Goal: Task Accomplishment & Management: Use online tool/utility

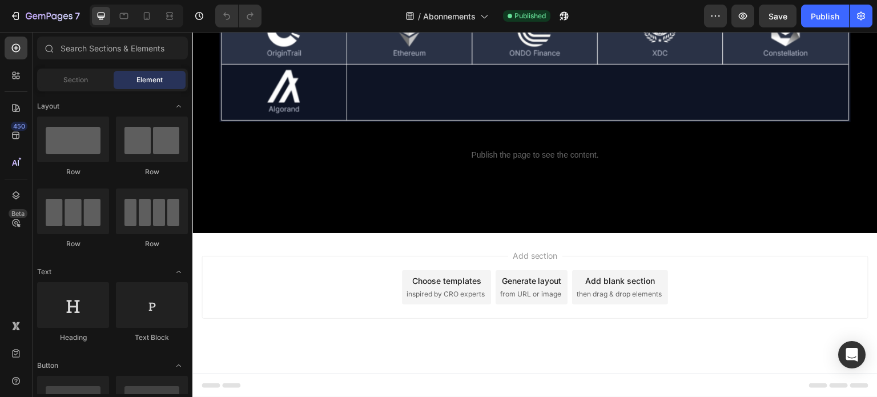
scroll to position [2444, 0]
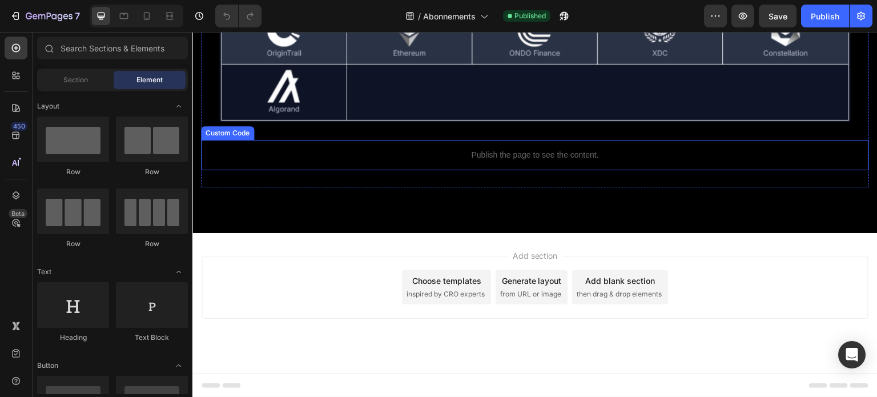
click at [500, 155] on p "Publish the page to see the content." at bounding box center [535, 155] width 668 height 12
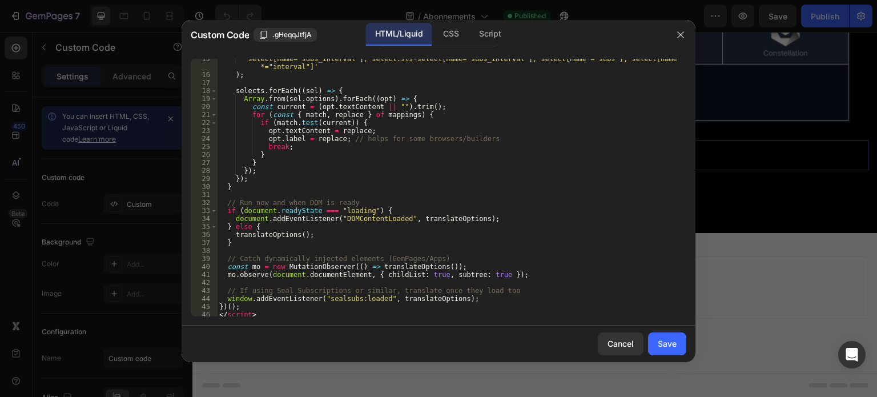
scroll to position [126, 0]
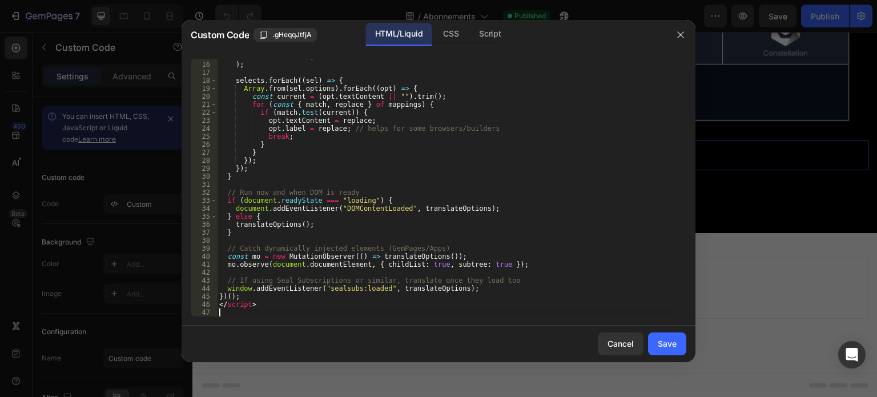
click at [231, 315] on div "'select[name="subs_interval"], select.sls-select[name="subs_interval"], select[…" at bounding box center [447, 186] width 461 height 282
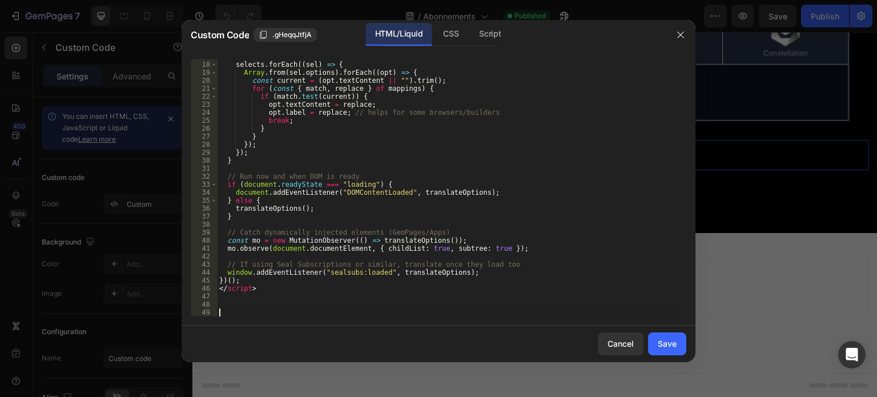
scroll to position [142, 0]
click at [251, 313] on div "selects . forEach (( sel ) => { Array . from ( sel . options ) . forEach (( opt…" at bounding box center [447, 190] width 461 height 274
paste textarea "});"
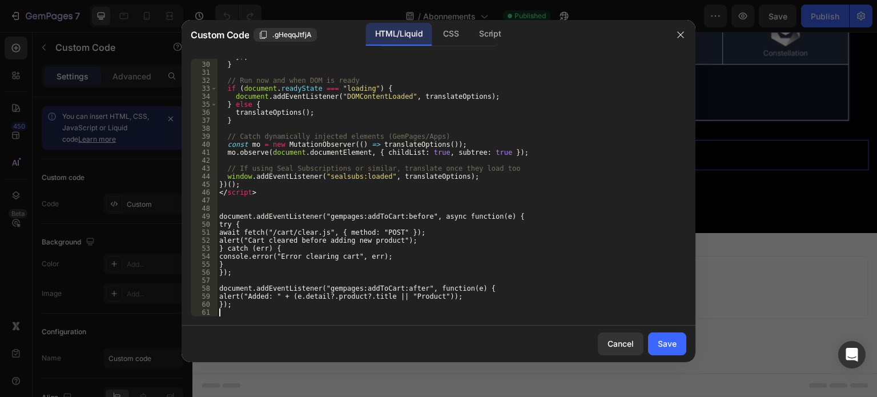
scroll to position [238, 0]
click at [617, 275] on div "}) ; } // Run now and when DOM is ready if ( document . readyState === "loading…" at bounding box center [447, 190] width 461 height 274
type textarea "});"
click at [669, 345] on div "Save" at bounding box center [667, 343] width 19 height 12
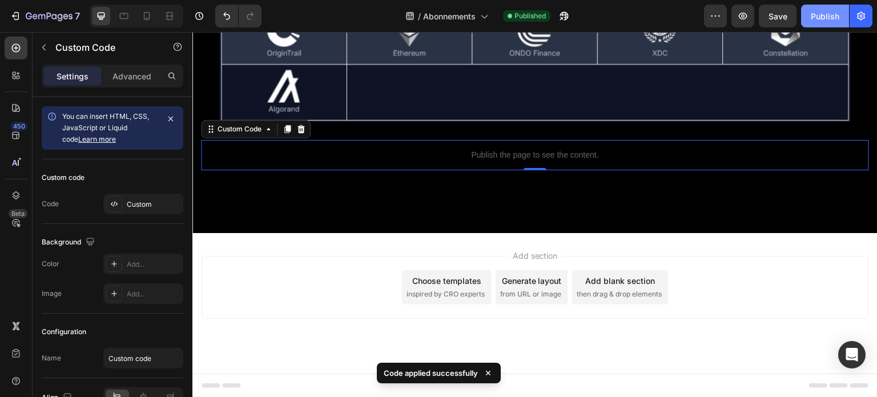
click at [822, 18] on div "Publish" at bounding box center [825, 16] width 29 height 12
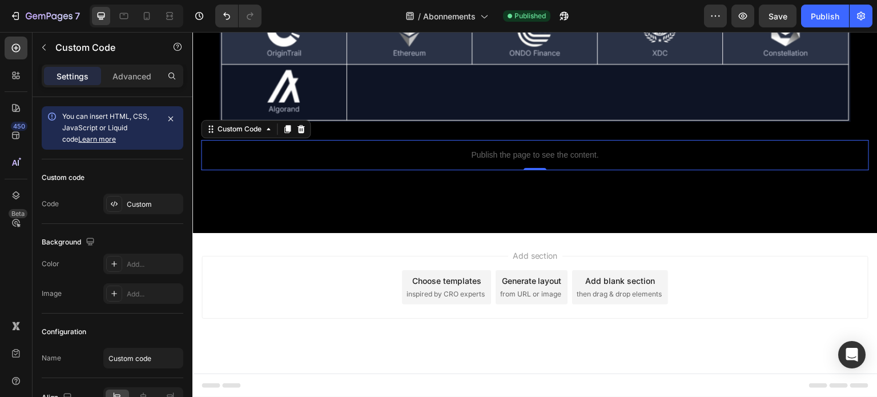
click at [519, 165] on div "Publish the page to see the content." at bounding box center [535, 155] width 668 height 30
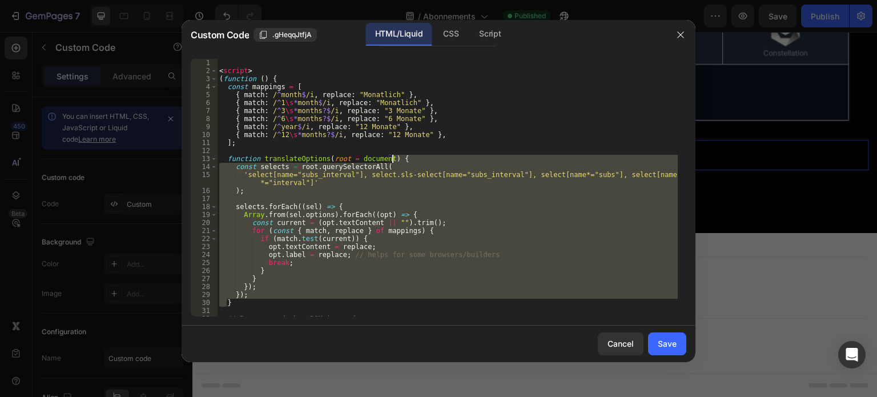
click at [508, 160] on div "< script > ( function ( ) { const mappings = [ { match : / ^ month $ /i , repla…" at bounding box center [447, 196] width 461 height 274
drag, startPoint x: 312, startPoint y: 194, endPoint x: 234, endPoint y: 183, distance: 78.4
click at [234, 183] on div "< script > ( function ( ) { const mappings = [ { match : / ^ month $ /i , repla…" at bounding box center [447, 188] width 461 height 258
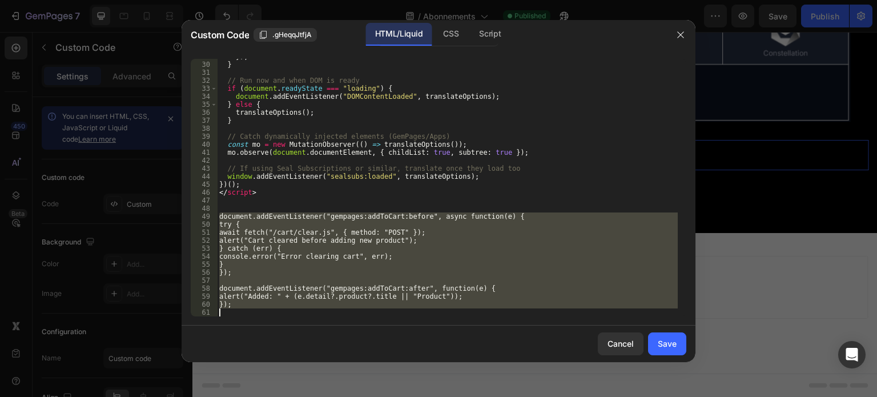
drag, startPoint x: 218, startPoint y: 216, endPoint x: 221, endPoint y: 313, distance: 97.7
click at [221, 313] on div "}) ; } // Run now and when DOM is ready if ( document . readyState === "loading…" at bounding box center [447, 190] width 461 height 274
type textarea "});"
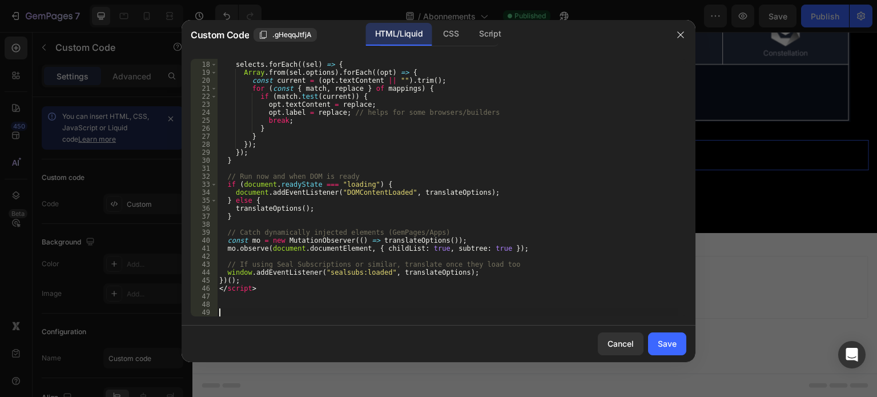
scroll to position [142, 0]
click at [669, 345] on div "Save" at bounding box center [667, 343] width 19 height 12
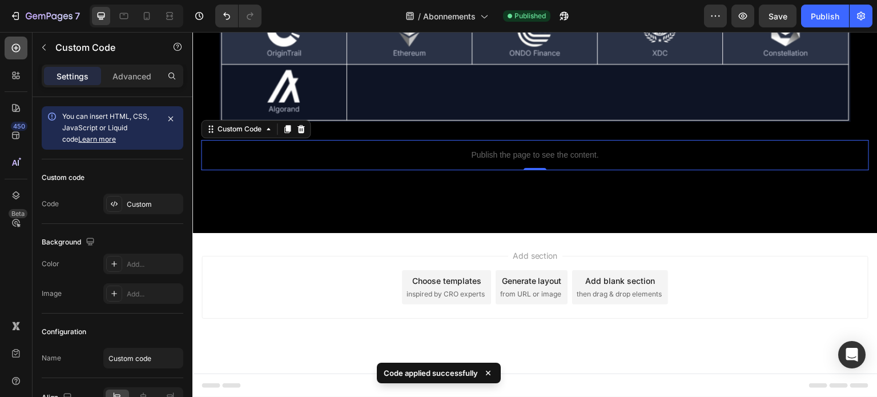
click at [18, 44] on icon at bounding box center [15, 47] width 11 height 11
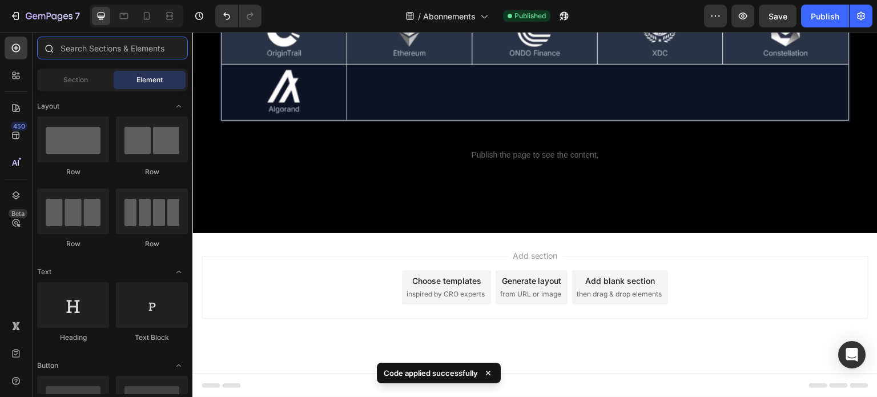
click at [101, 46] on input "text" at bounding box center [112, 48] width 151 height 23
type input "html"
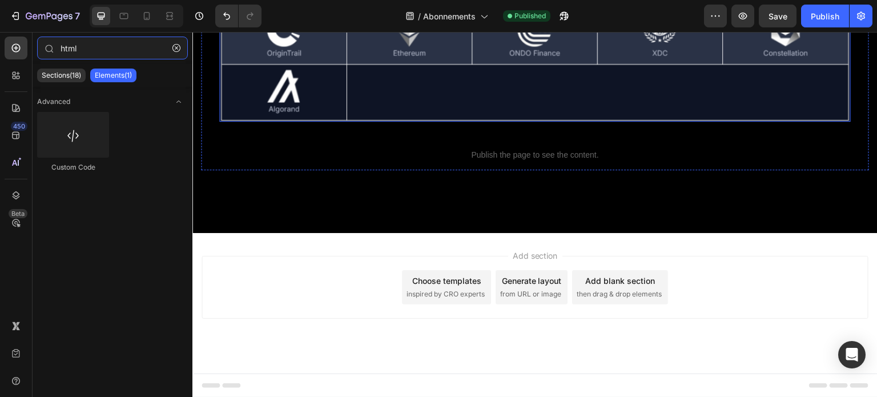
scroll to position [2395, 0]
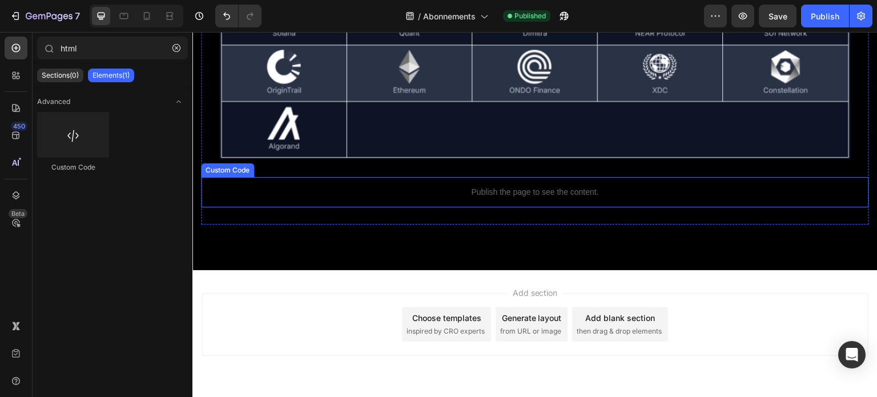
click at [435, 198] on p "Publish the page to see the content." at bounding box center [535, 192] width 668 height 12
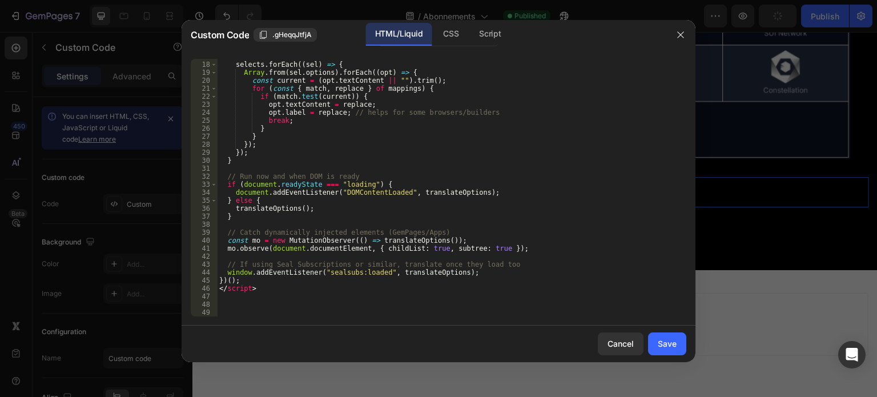
scroll to position [142, 0]
click at [262, 305] on div "selects . forEach (( sel ) => { Array . from ( sel . options ) . forEach (( opt…" at bounding box center [447, 190] width 461 height 274
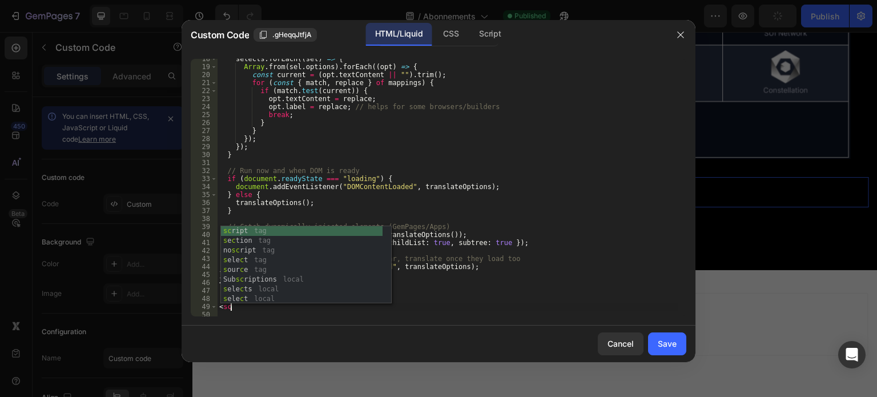
scroll to position [0, 0]
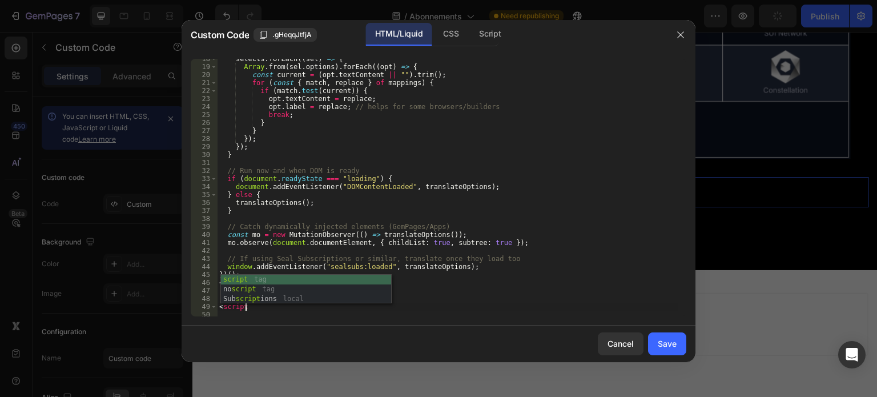
type textarea "<script>"
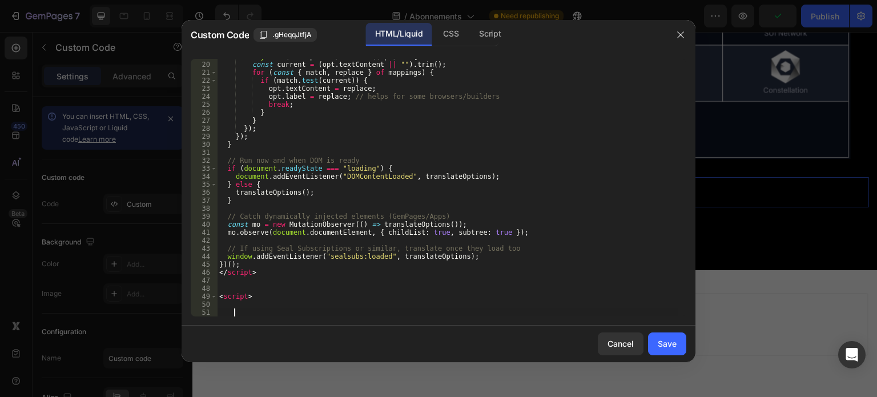
scroll to position [158, 0]
paste textarea
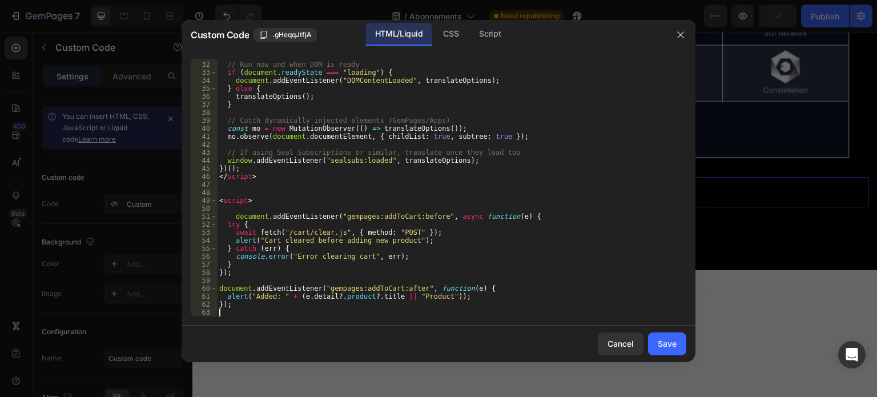
scroll to position [254, 0]
click at [654, 340] on button "Save" at bounding box center [667, 343] width 38 height 23
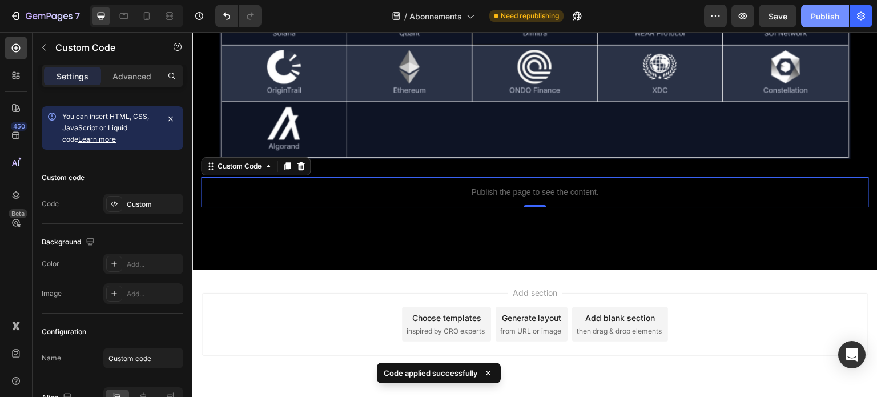
click at [831, 16] on div "Publish" at bounding box center [825, 16] width 29 height 12
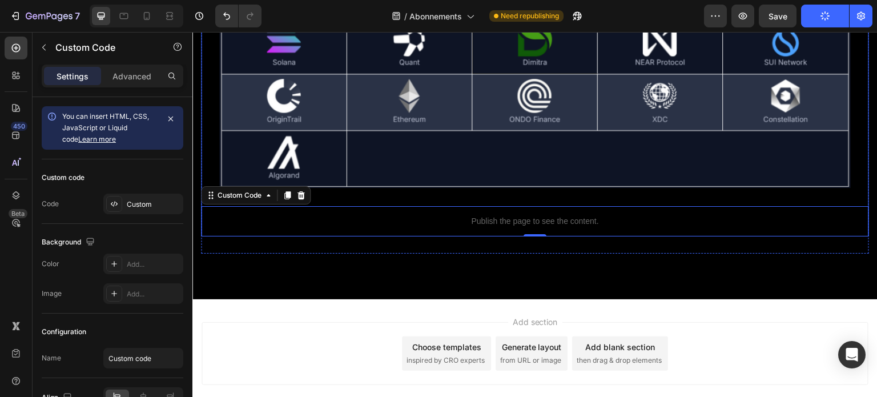
scroll to position [2366, 0]
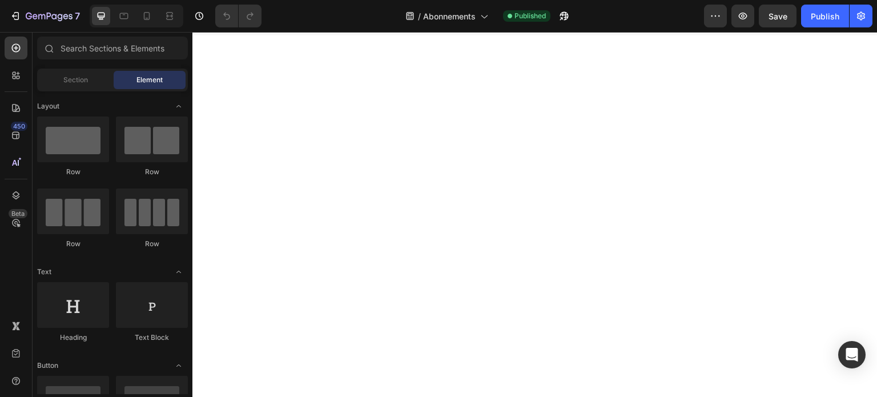
scroll to position [815, 0]
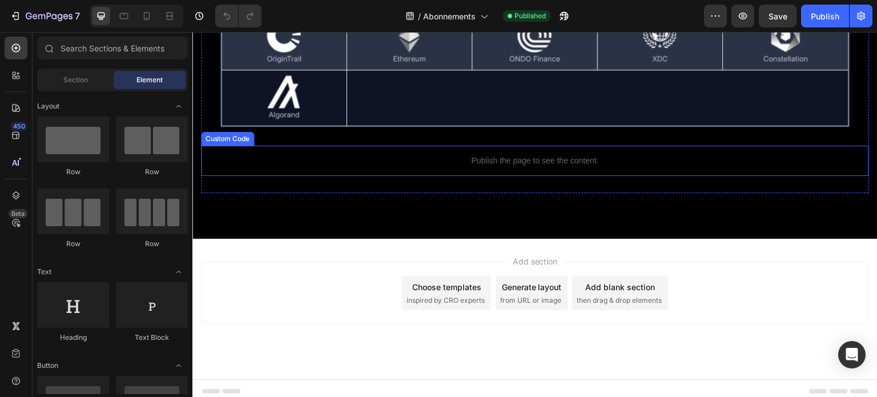
click at [444, 162] on div "Publish the page to see the content." at bounding box center [535, 161] width 668 height 30
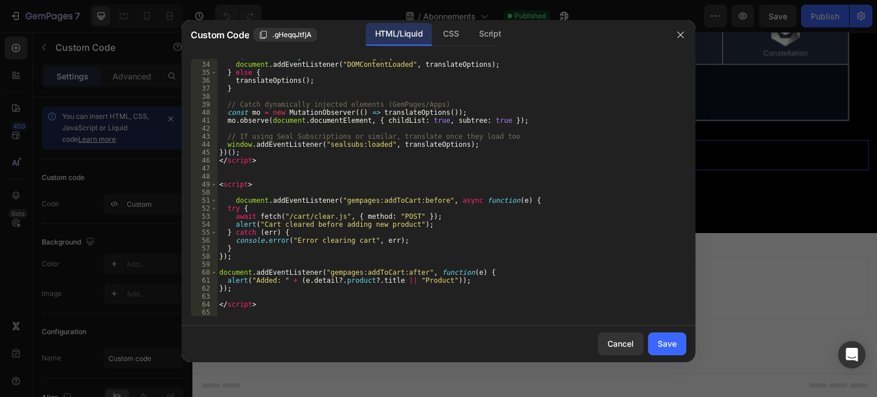
scroll to position [270, 0]
click at [673, 343] on div "Save" at bounding box center [667, 343] width 19 height 12
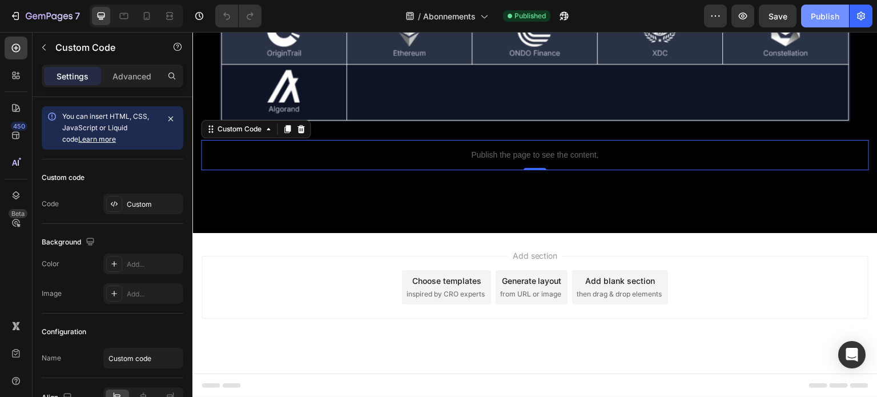
click at [829, 18] on div "Publish" at bounding box center [825, 16] width 29 height 12
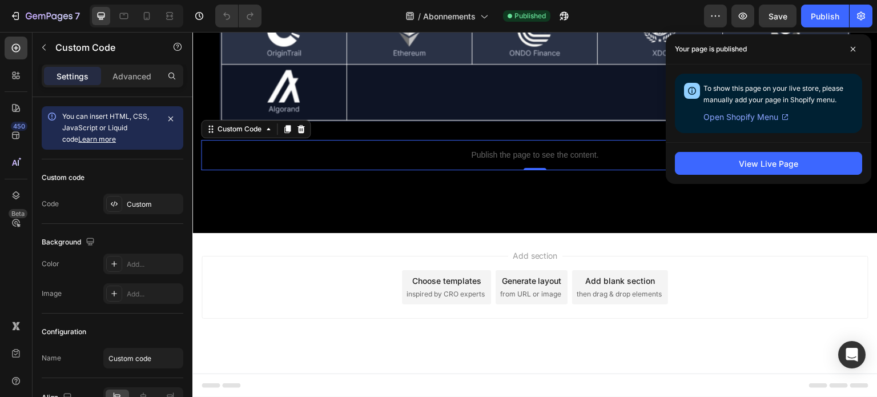
click at [483, 156] on p "Publish the page to see the content." at bounding box center [535, 155] width 668 height 12
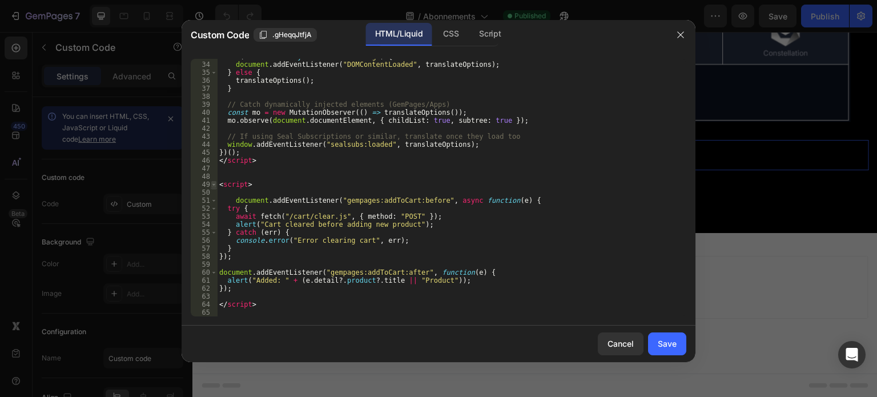
click at [212, 185] on span at bounding box center [214, 184] width 6 height 8
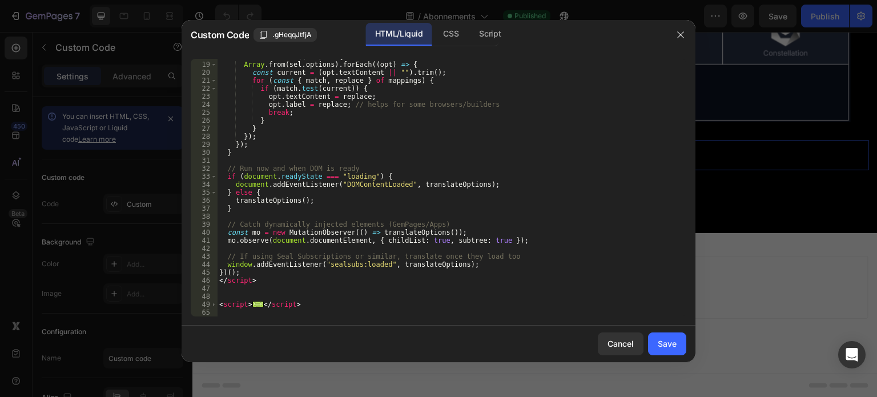
scroll to position [150, 0]
drag, startPoint x: 302, startPoint y: 303, endPoint x: 217, endPoint y: 303, distance: 84.5
click at [217, 303] on div "18 19 20 21 22 23 24 25 26 27 28 29 30 31 32 33 34 35 36 37 38 39 40 41 42 43 4…" at bounding box center [439, 188] width 496 height 258
type textarea "<script>"
paste textarea
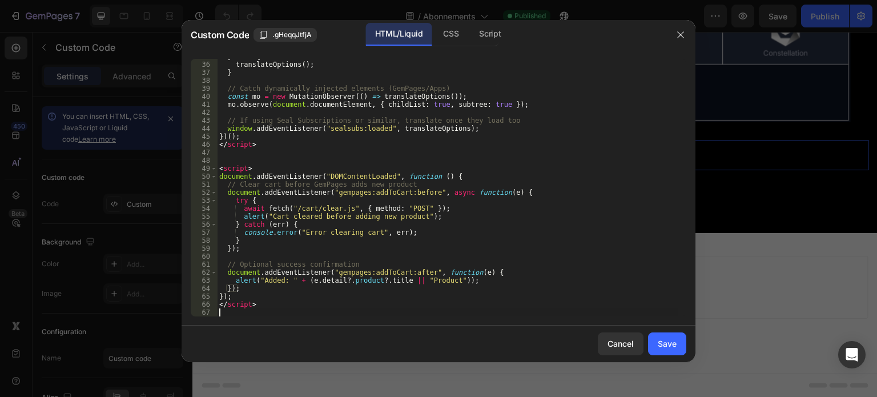
scroll to position [286, 0]
click at [662, 340] on div "Save" at bounding box center [667, 343] width 19 height 12
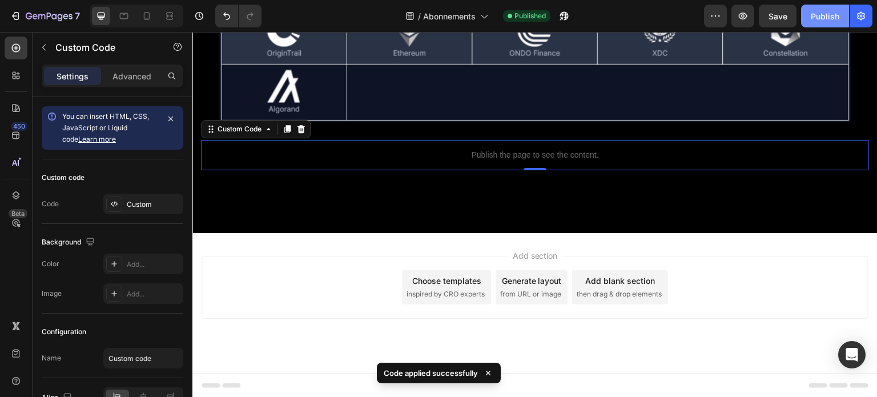
click at [828, 20] on div "Publish" at bounding box center [825, 16] width 29 height 12
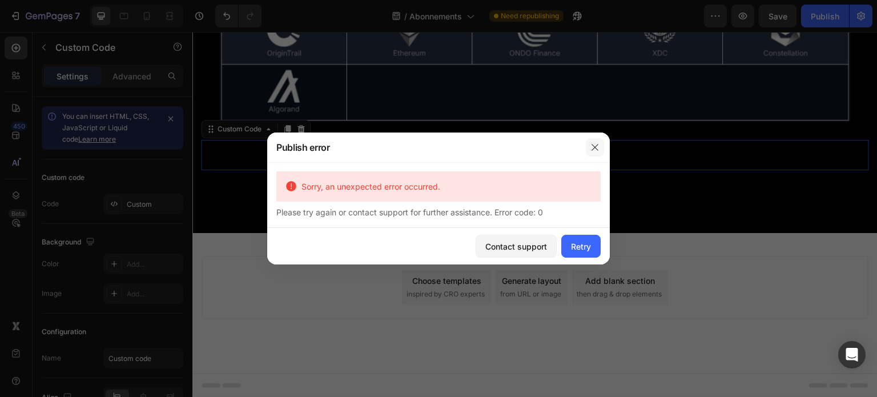
click at [593, 146] on icon "button" at bounding box center [595, 147] width 6 height 6
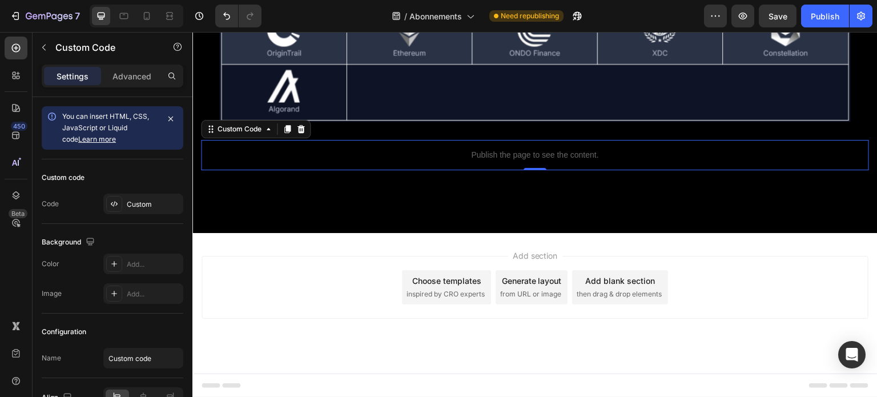
click at [524, 150] on p "Publish the page to see the content." at bounding box center [535, 155] width 668 height 12
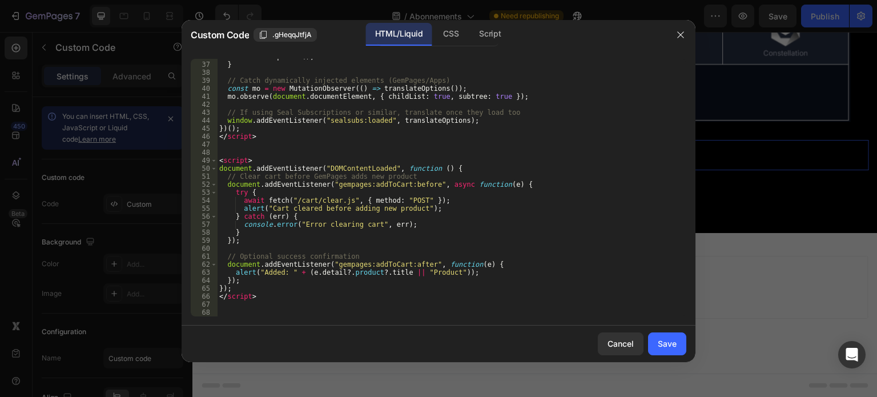
scroll to position [294, 0]
type textarea "alert("Cart cleared before adding new product");"
click at [436, 208] on div "translateOptions ( ) ; } // Catch dynamically injected elements (GemPages/Apps)…" at bounding box center [447, 190] width 461 height 274
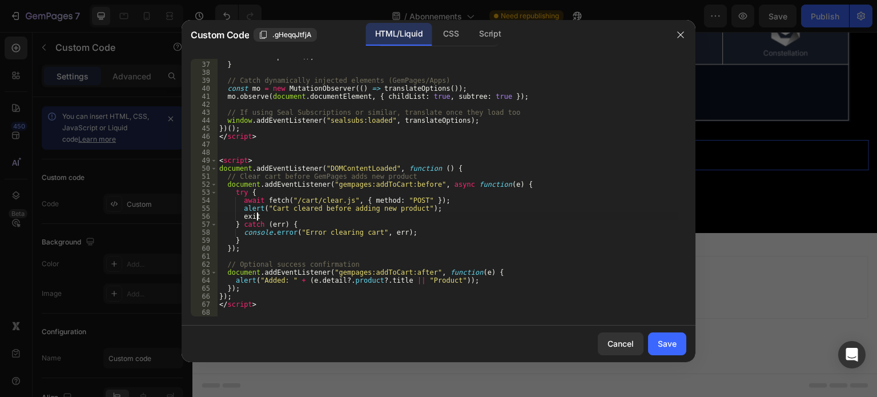
scroll to position [0, 2]
click at [248, 214] on div "translateOptions ( ) ; } // Catch dynamically injected elements (GemPages/Apps)…" at bounding box center [447, 190] width 461 height 274
type textarea ";"
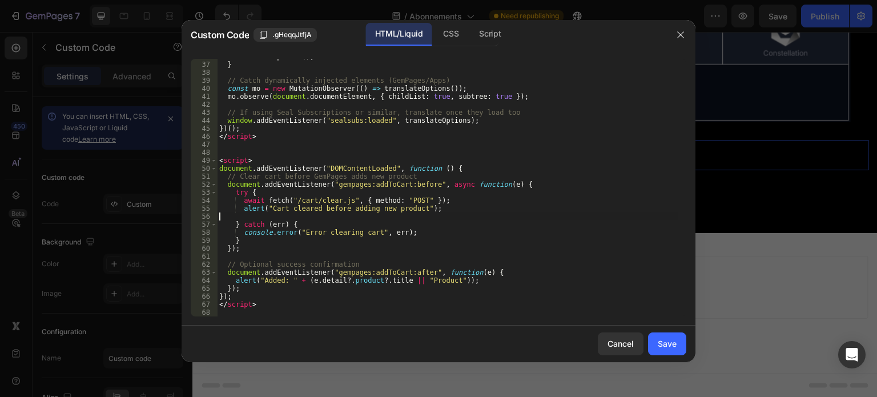
type textarea "alert("Cart cleared before adding new product");"
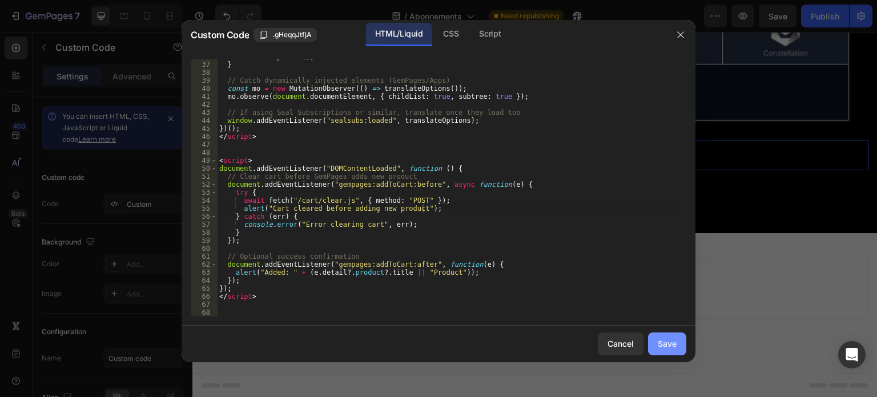
click at [664, 355] on button "Save" at bounding box center [667, 343] width 38 height 23
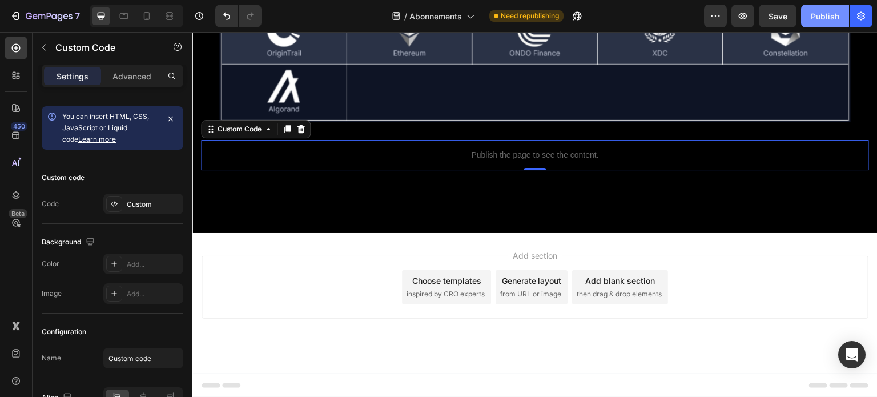
click at [824, 19] on div "Publish" at bounding box center [825, 16] width 29 height 12
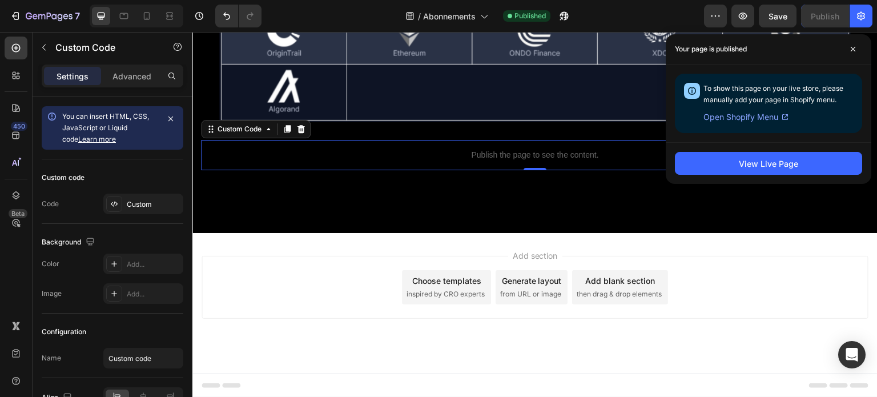
click at [462, 159] on p "Publish the page to see the content." at bounding box center [535, 155] width 668 height 12
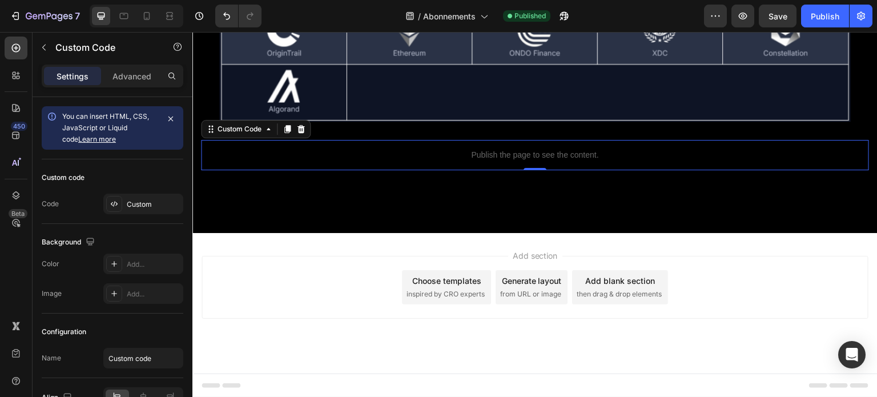
click at [462, 159] on p "Publish the page to see the content." at bounding box center [535, 155] width 668 height 12
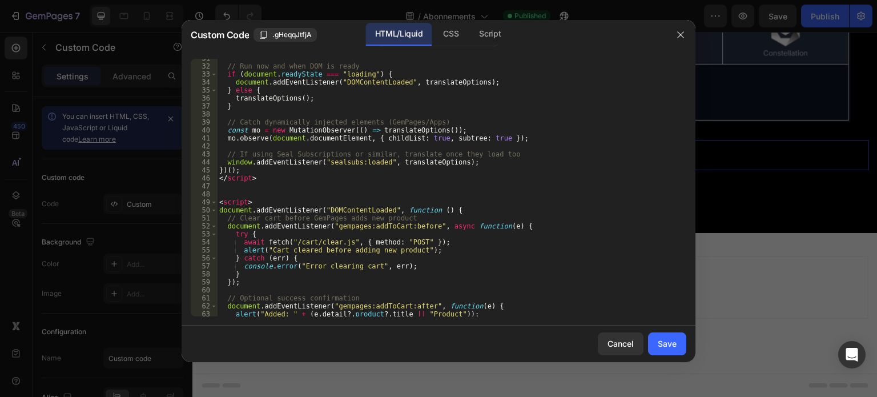
scroll to position [252, 0]
click at [212, 200] on span at bounding box center [214, 202] width 6 height 8
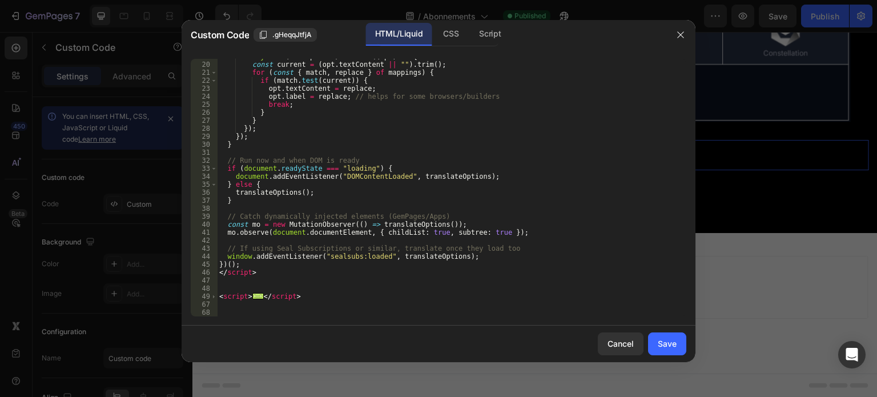
scroll to position [158, 0]
drag, startPoint x: 303, startPoint y: 296, endPoint x: 218, endPoint y: 296, distance: 85.1
click at [218, 296] on div "Array . from ( sel . options ) . forEach (( opt ) => { const current = ( opt . …" at bounding box center [447, 190] width 461 height 274
type textarea "<script> document.addEventListener("DOMContentLoaded", function () {"
paste textarea
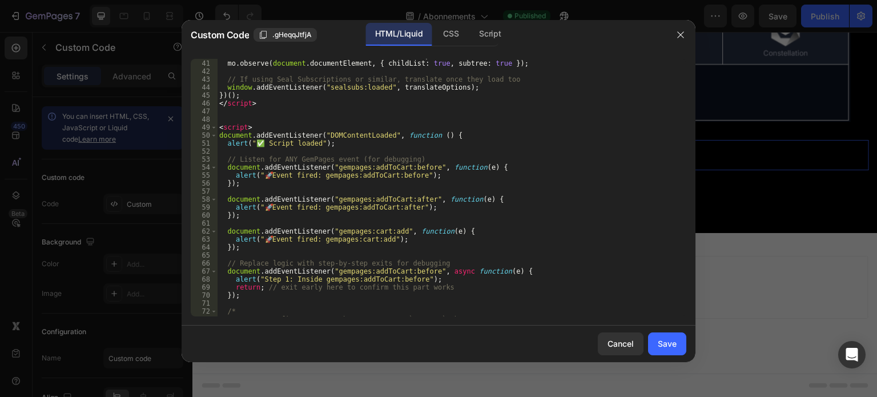
scroll to position [327, 0]
click at [215, 128] on span at bounding box center [214, 127] width 6 height 8
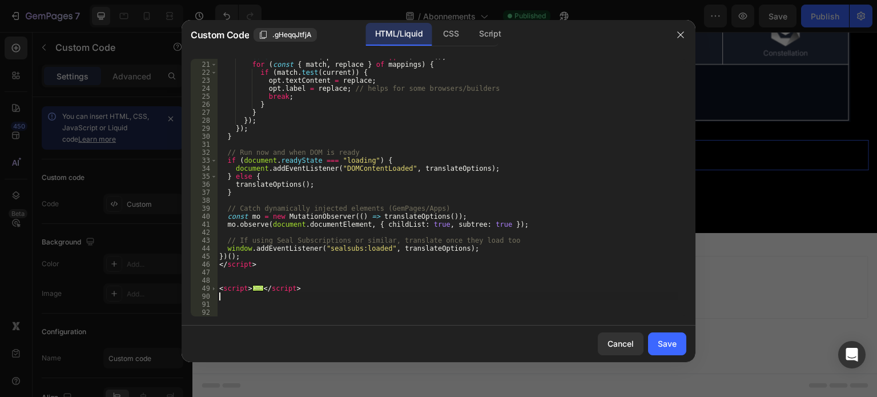
scroll to position [166, 0]
click at [669, 347] on div "Save" at bounding box center [667, 343] width 19 height 12
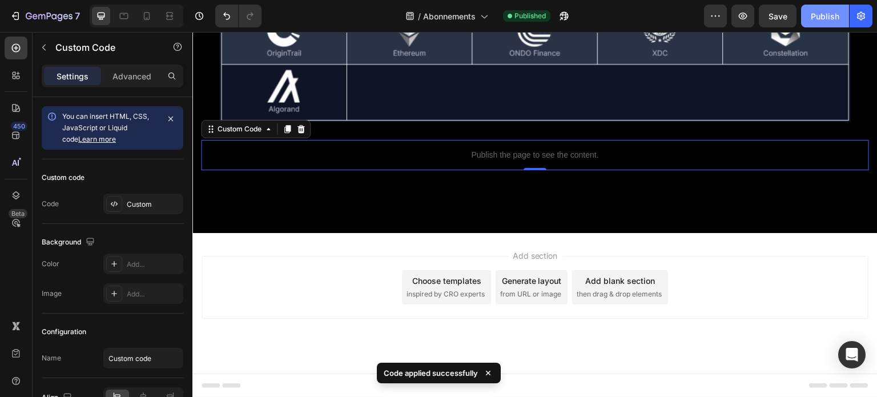
click at [822, 20] on div "Publish" at bounding box center [825, 16] width 29 height 12
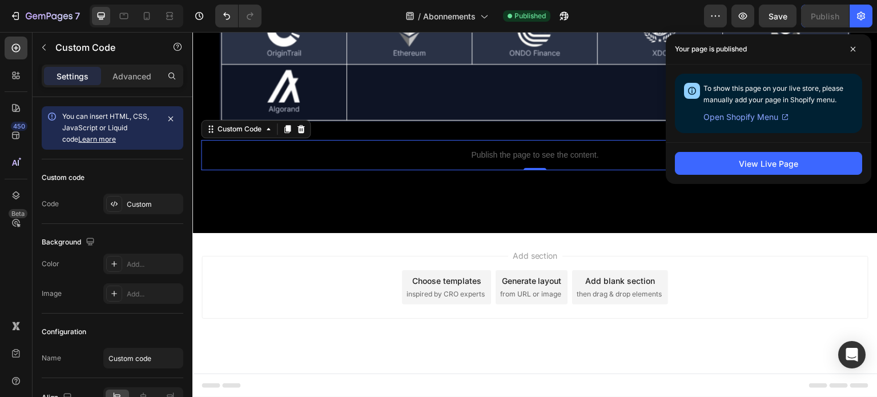
click at [508, 153] on p "Publish the page to see the content." at bounding box center [535, 155] width 668 height 12
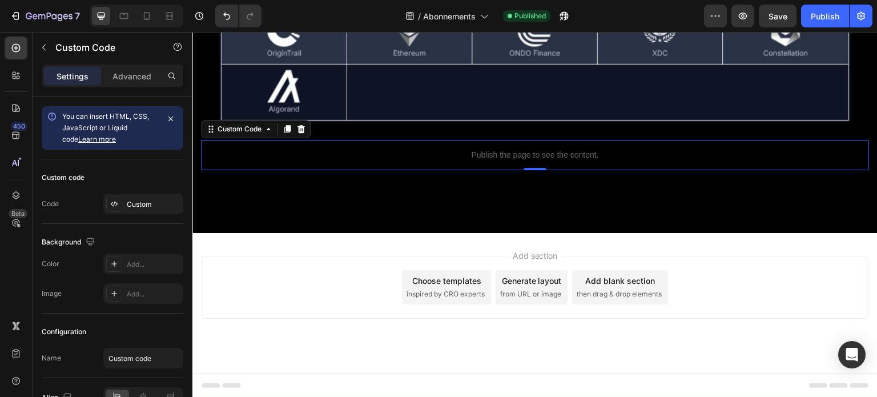
click at [508, 153] on p "Publish the page to see the content." at bounding box center [535, 155] width 668 height 12
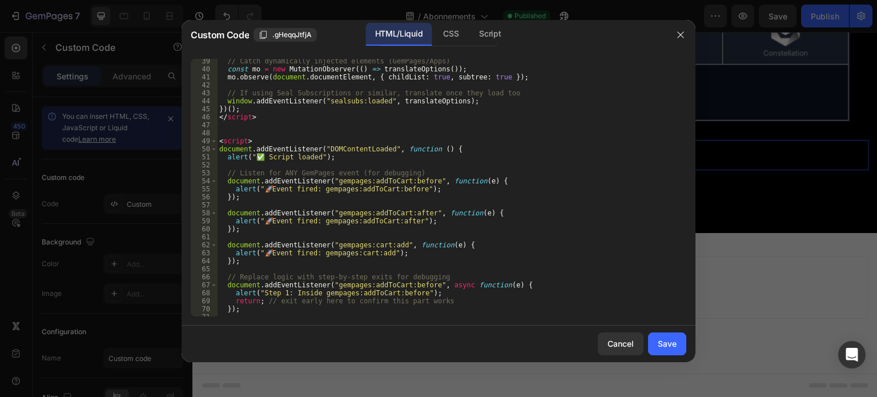
scroll to position [313, 0]
type textarea "alert("✅ Script loaded");"
drag, startPoint x: 332, startPoint y: 158, endPoint x: 224, endPoint y: 159, distance: 107.9
click at [224, 159] on div "// Catch dynamically injected elements (GemPages/Apps) const mo = new MutationO…" at bounding box center [447, 195] width 461 height 274
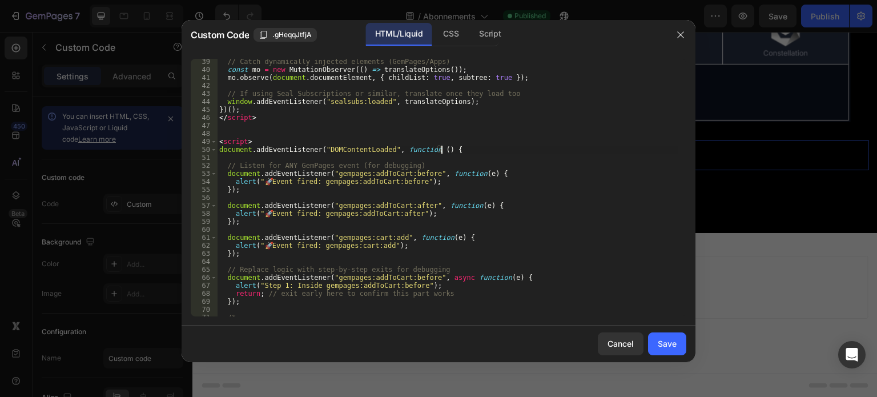
click at [437, 151] on div "// Catch dynamically injected elements (GemPages/Apps) const mo = new MutationO…" at bounding box center [447, 195] width 461 height 274
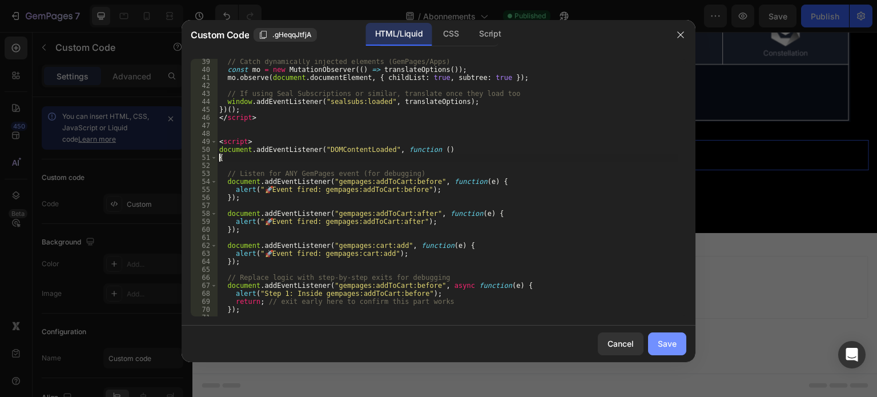
type textarea "{"
click at [667, 341] on div "Save" at bounding box center [667, 343] width 19 height 12
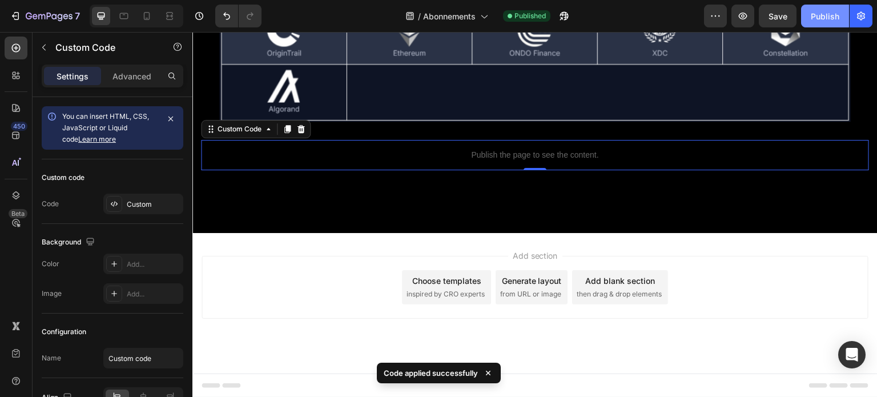
click at [842, 18] on button "Publish" at bounding box center [825, 16] width 48 height 23
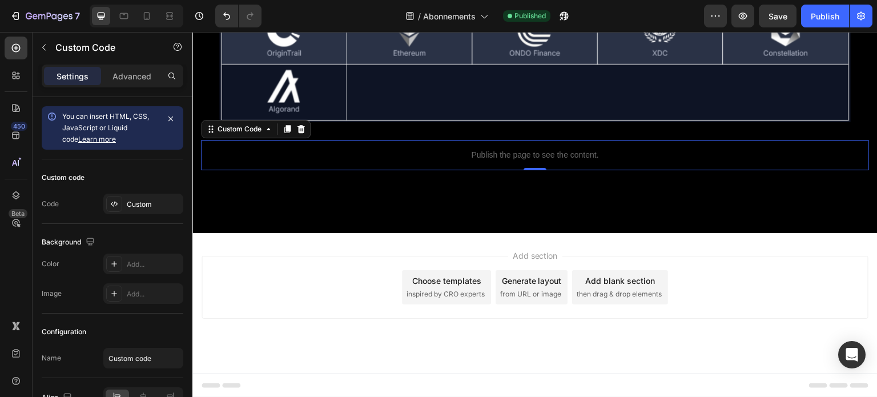
drag, startPoint x: 510, startPoint y: 146, endPoint x: 489, endPoint y: 35, distance: 112.1
click at [510, 146] on div "Publish the page to see the content." at bounding box center [535, 155] width 668 height 30
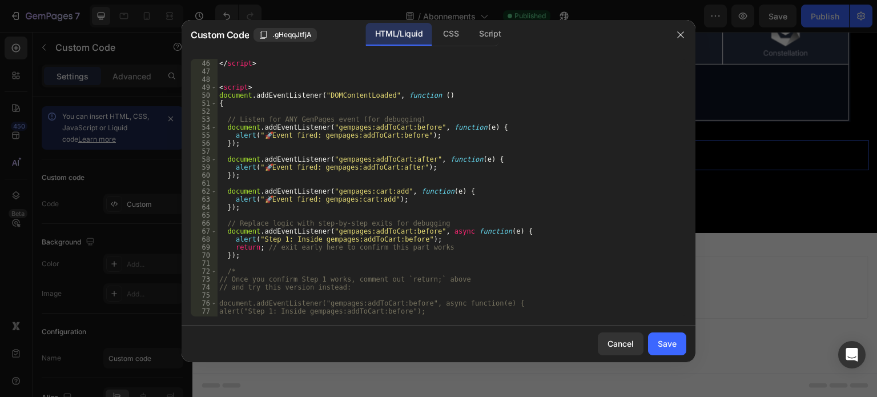
scroll to position [367, 0]
click at [213, 88] on span at bounding box center [214, 87] width 6 height 8
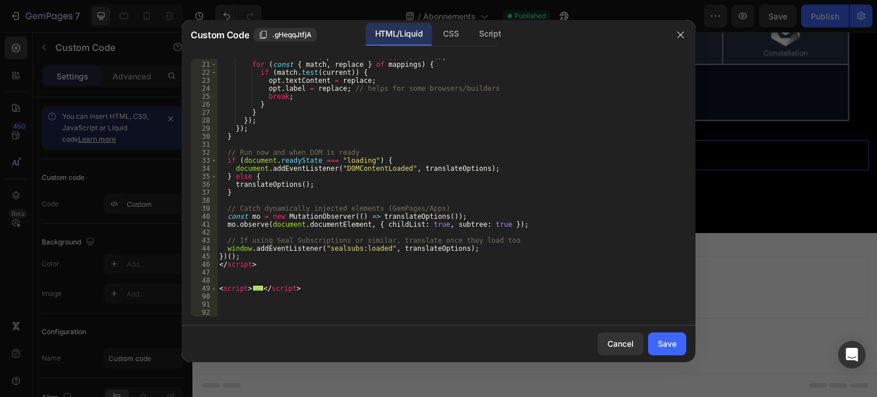
scroll to position [166, 0]
drag, startPoint x: 303, startPoint y: 292, endPoint x: 216, endPoint y: 290, distance: 86.8
click at [216, 290] on div "20 21 22 23 24 25 26 27 28 29 30 31 32 33 34 35 36 37 38 39 40 41 42 43 44 45 4…" at bounding box center [439, 188] width 496 height 258
type textarea "<script> document.addEventListener("DOMContentLoaded", function ()"
paste textarea
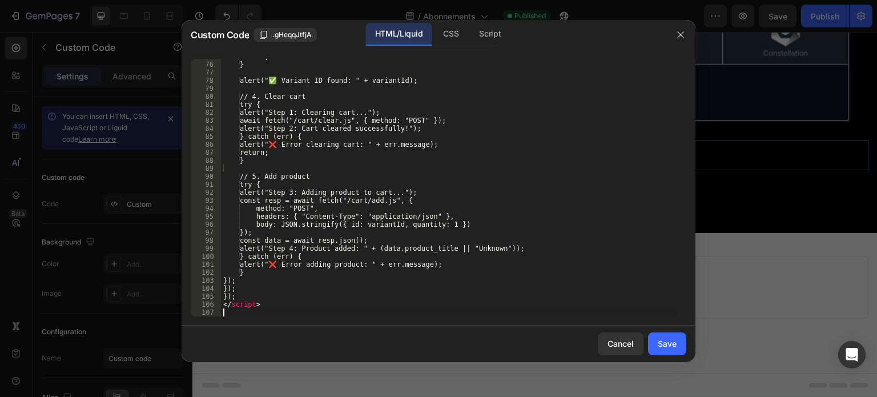
scroll to position [605, 0]
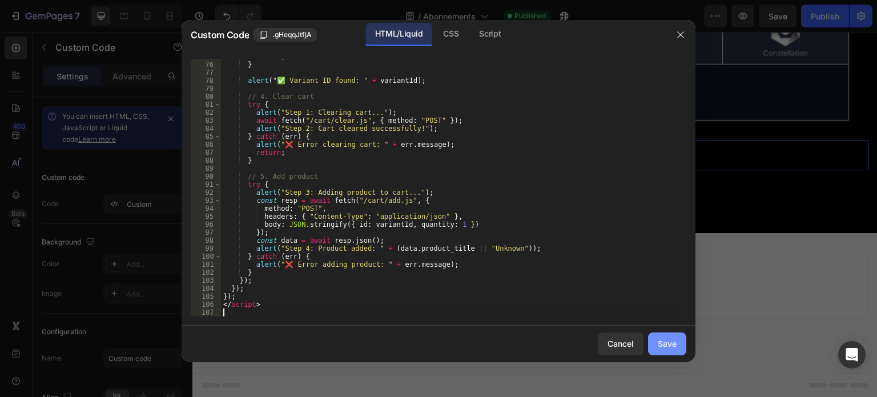
click at [673, 340] on div "Save" at bounding box center [667, 343] width 19 height 12
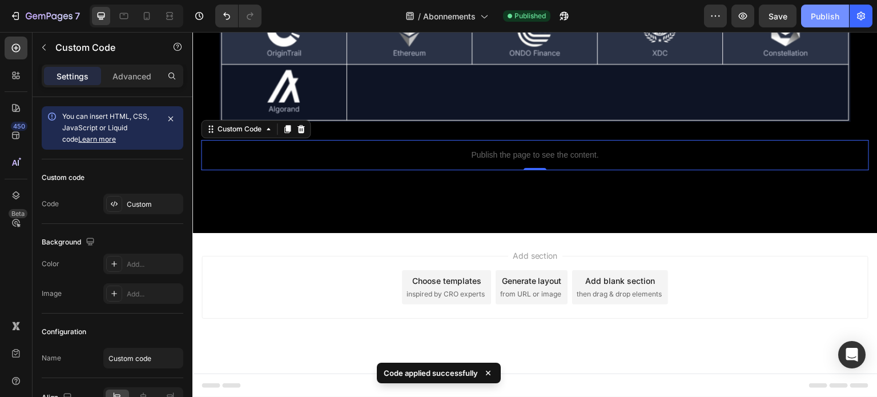
click at [825, 17] on div "Publish" at bounding box center [825, 16] width 29 height 12
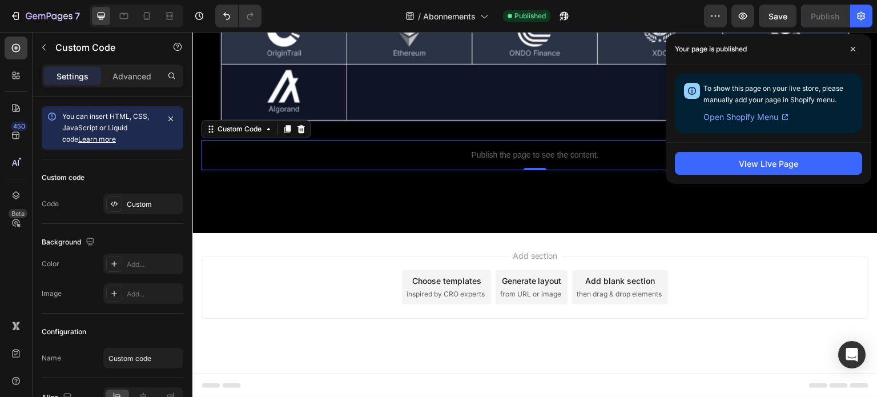
click at [518, 162] on div "Publish the page to see the content." at bounding box center [535, 155] width 668 height 30
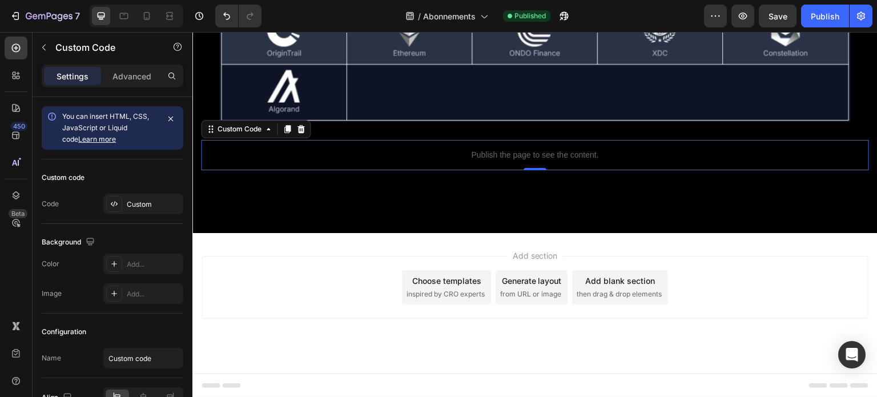
click at [518, 162] on div "Publish the page to see the content." at bounding box center [535, 155] width 668 height 30
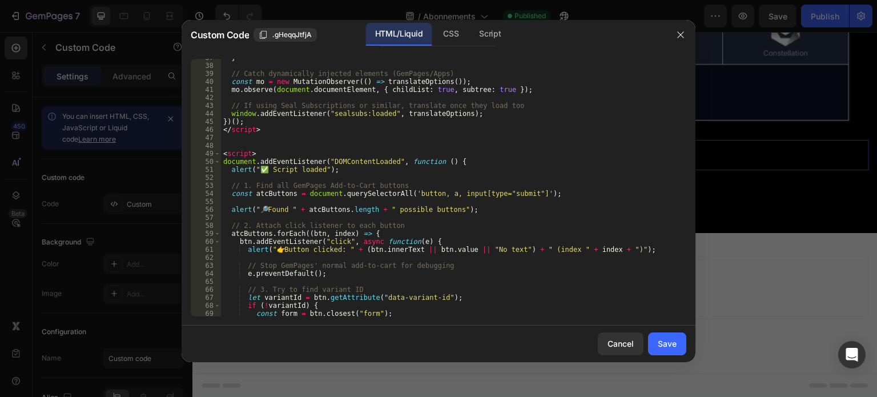
scroll to position [301, 0]
click at [216, 154] on span at bounding box center [217, 154] width 6 height 8
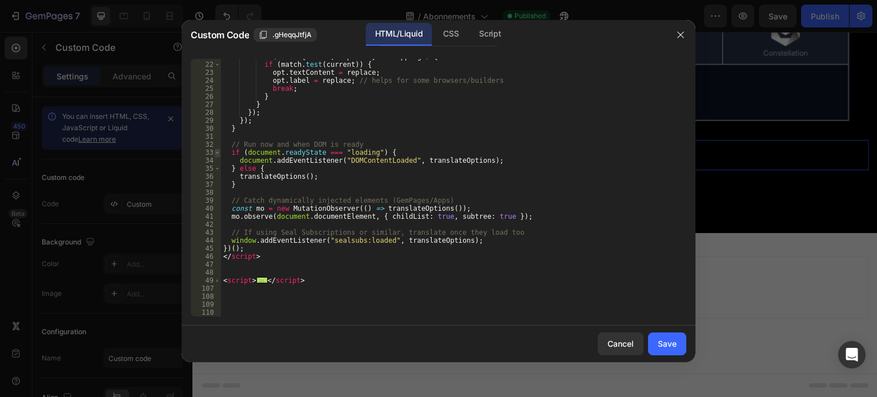
scroll to position [174, 0]
drag, startPoint x: 308, startPoint y: 280, endPoint x: 222, endPoint y: 283, distance: 86.8
click at [222, 283] on div "for ( const { match , replace } of mappings ) { if ( match . test ( current )) …" at bounding box center [449, 190] width 457 height 274
type textarea "<script> document.addEventListener("DOMContentLoaded", function () {"
paste textarea
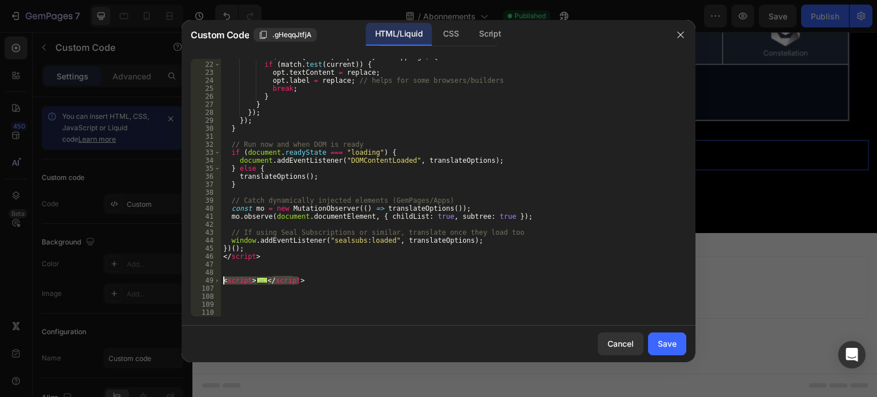
scroll to position [646, 0]
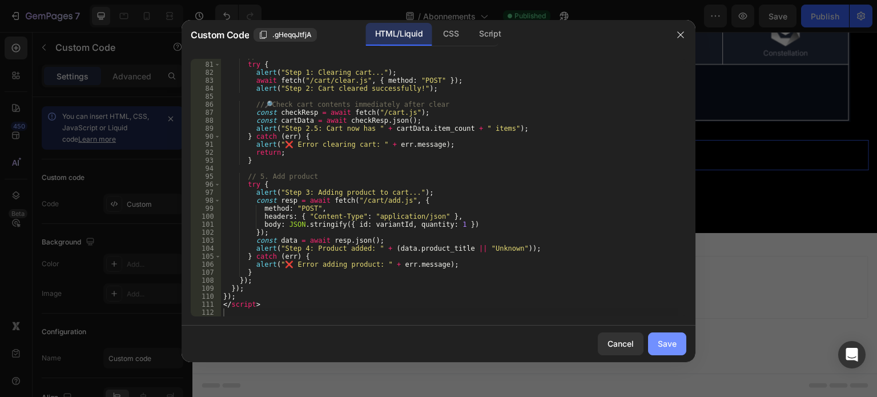
click at [660, 343] on div "Save" at bounding box center [667, 343] width 19 height 12
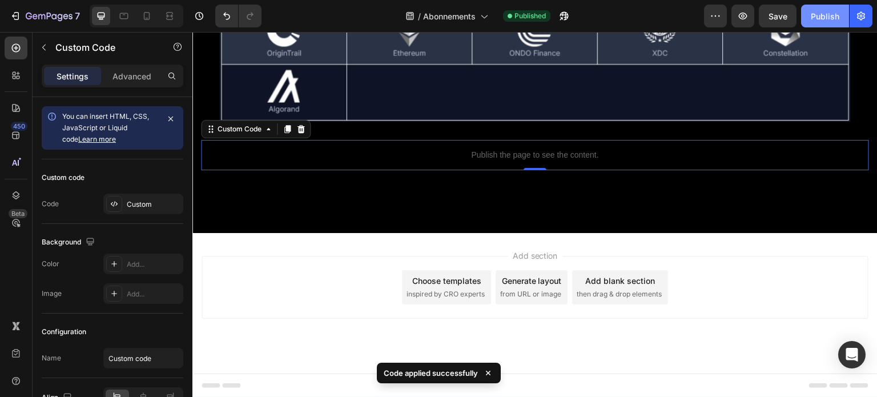
click at [823, 21] on div "Publish" at bounding box center [825, 16] width 29 height 12
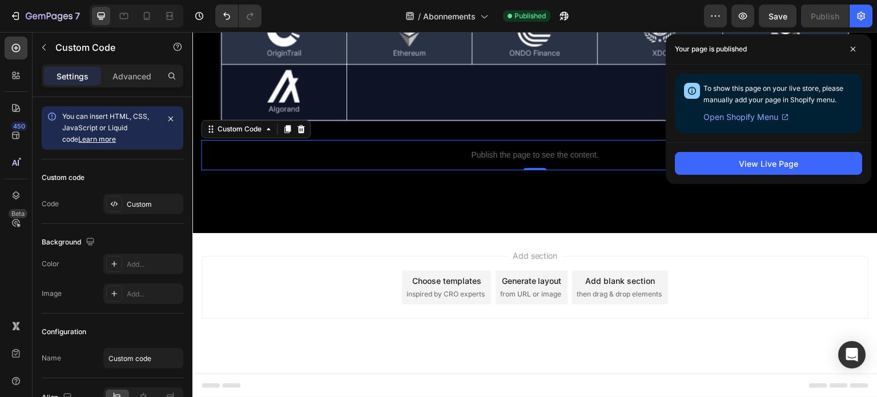
click at [467, 154] on p "Publish the page to see the content." at bounding box center [535, 155] width 668 height 12
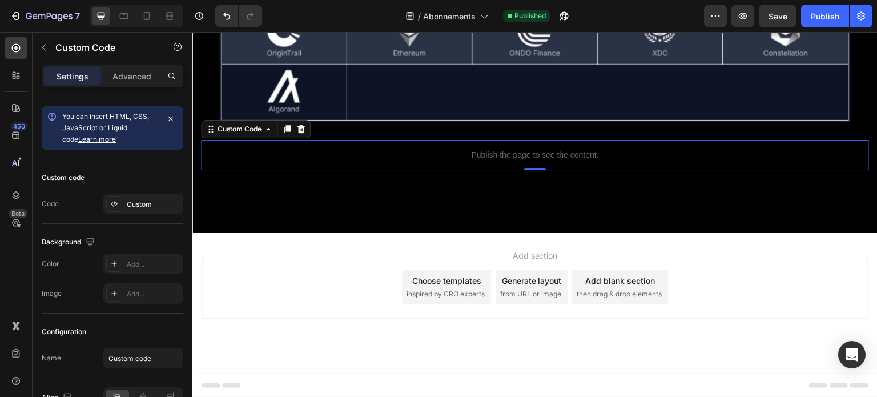
click at [467, 154] on p "Publish the page to see the content." at bounding box center [535, 155] width 668 height 12
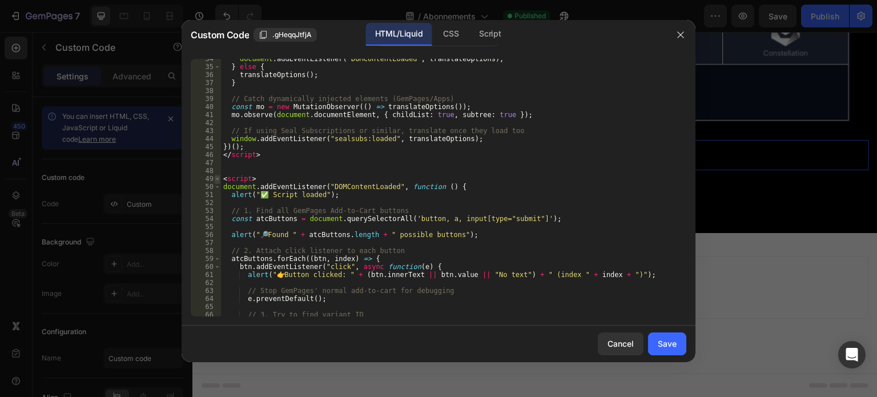
click at [216, 176] on span at bounding box center [217, 179] width 6 height 8
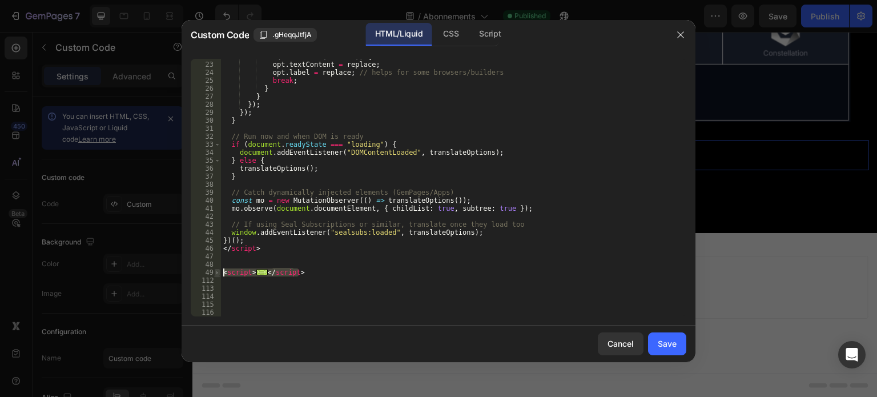
drag, startPoint x: 301, startPoint y: 274, endPoint x: 220, endPoint y: 270, distance: 81.2
click at [220, 270] on div "22 23 24 25 26 27 28 29 30 31 32 33 34 35 36 37 38 39 40 41 42 43 44 45 46 47 4…" at bounding box center [439, 188] width 496 height 258
type textarea "<script> document.addEventListener("DOMContentLoaded", function () {"
paste textarea
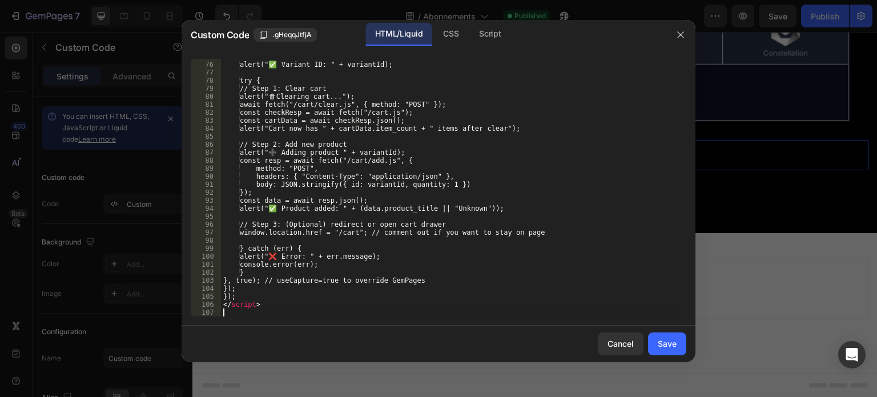
scroll to position [605, 0]
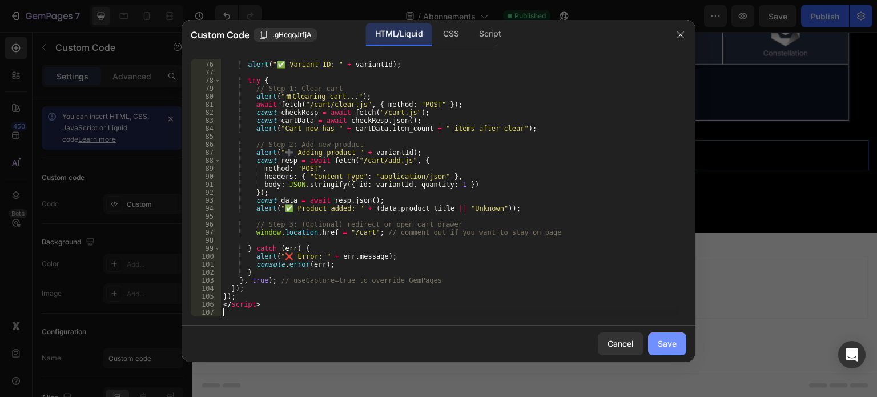
click at [660, 342] on div "Save" at bounding box center [667, 343] width 19 height 12
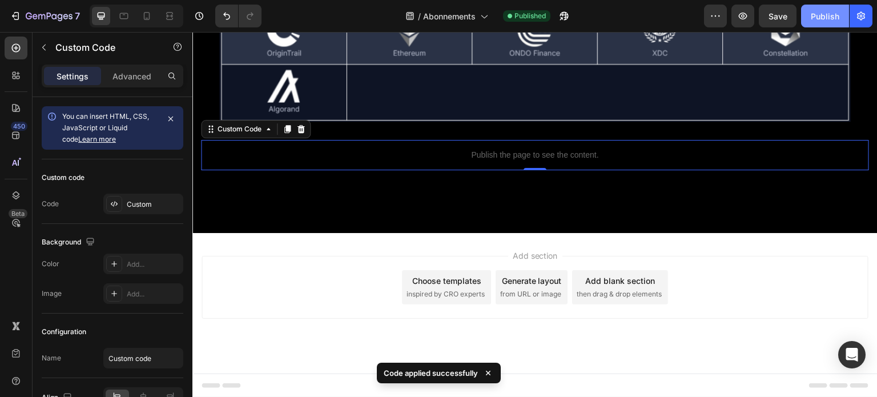
click at [831, 9] on button "Publish" at bounding box center [825, 16] width 48 height 23
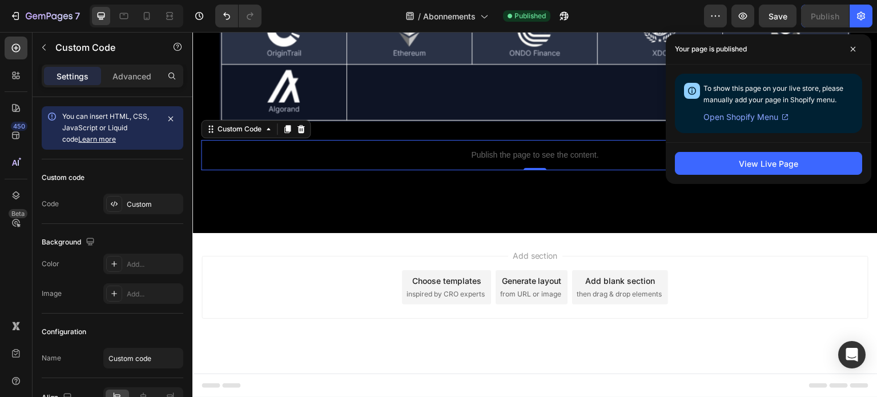
click at [427, 163] on div "Publish the page to see the content." at bounding box center [535, 155] width 668 height 30
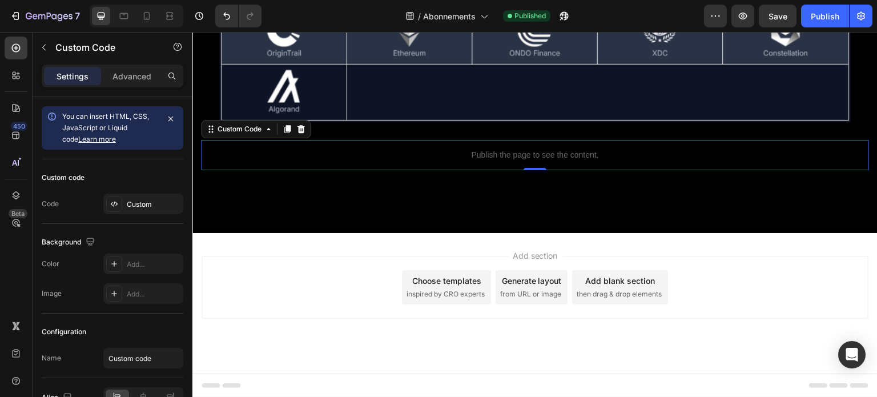
click at [427, 163] on div "Publish the page to see the content." at bounding box center [535, 155] width 668 height 30
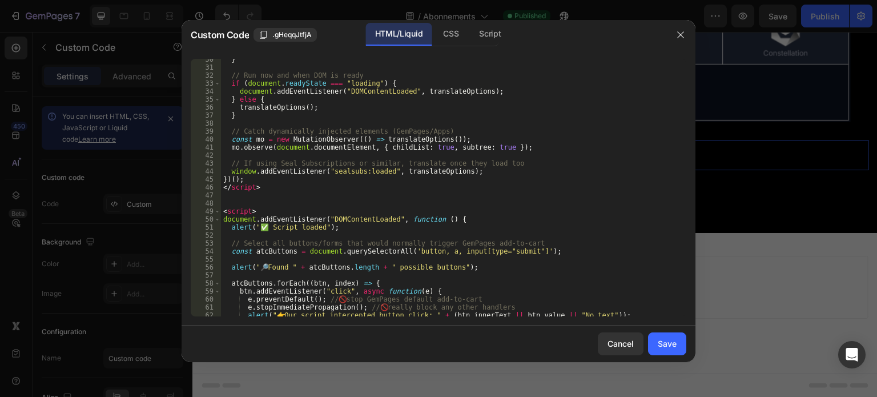
scroll to position [243, 0]
click at [215, 211] on span at bounding box center [217, 212] width 6 height 8
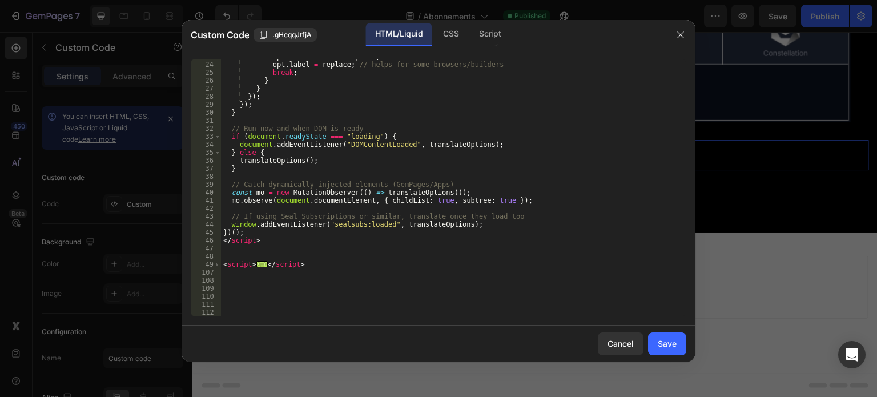
scroll to position [190, 0]
drag, startPoint x: 308, startPoint y: 264, endPoint x: 220, endPoint y: 263, distance: 88.5
click at [220, 263] on div "23 24 25 26 27 28 29 30 31 32 33 34 35 36 37 38 39 40 41 42 43 44 45 46 47 48 4…" at bounding box center [439, 188] width 496 height 258
type textarea "<script> document.addEventListener("DOMContentLoaded", function () {"
paste textarea
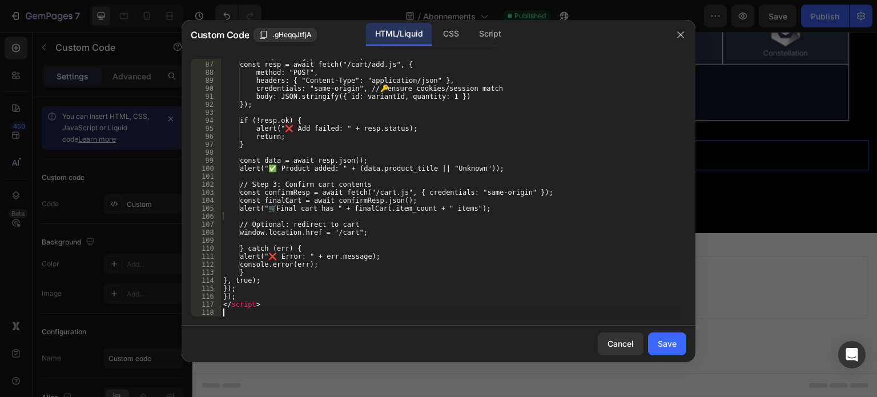
scroll to position [694, 0]
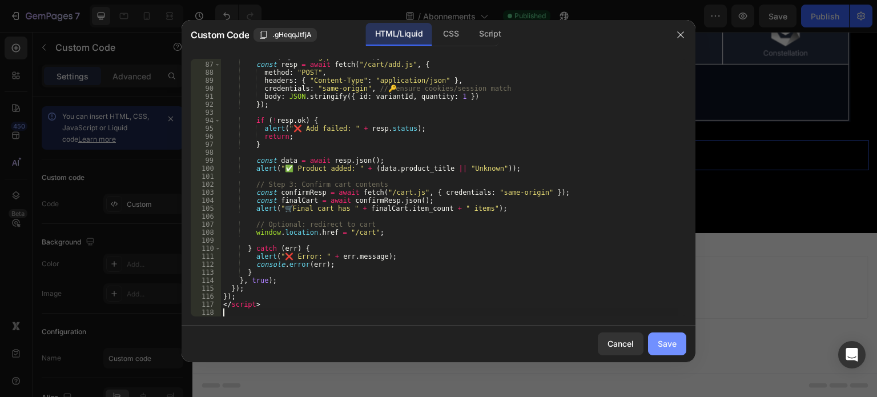
click at [666, 337] on button "Save" at bounding box center [667, 343] width 38 height 23
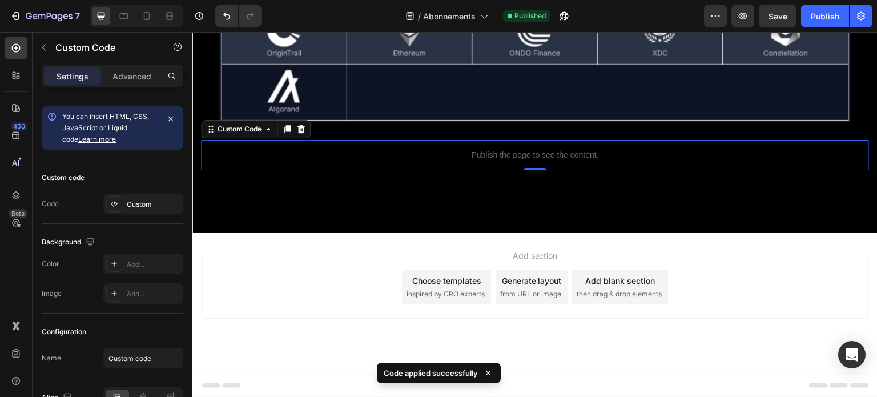
click at [815, 27] on div "7 Version history / Abonnements Published Preview Save Publish" at bounding box center [438, 16] width 877 height 33
click at [815, 23] on button "Publish" at bounding box center [825, 16] width 48 height 23
click at [503, 158] on p "Publish the page to see the content." at bounding box center [535, 155] width 668 height 12
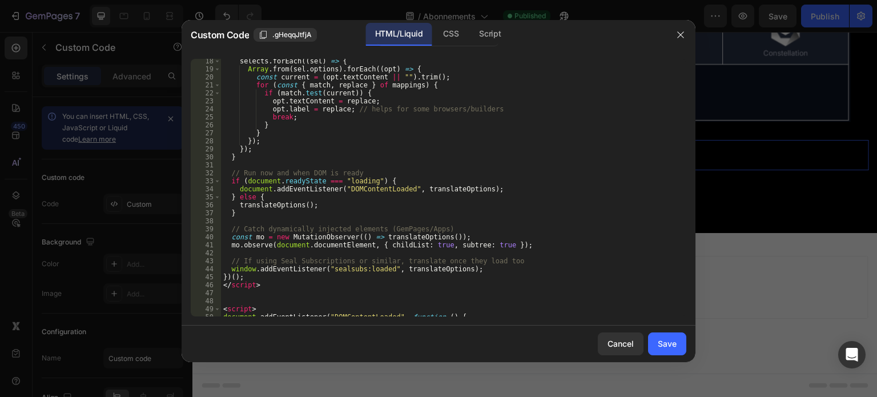
scroll to position [201, 0]
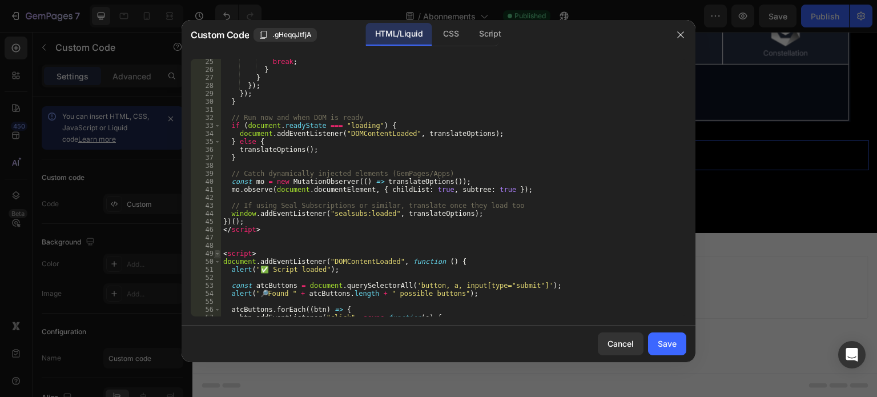
click at [217, 254] on span at bounding box center [217, 254] width 6 height 8
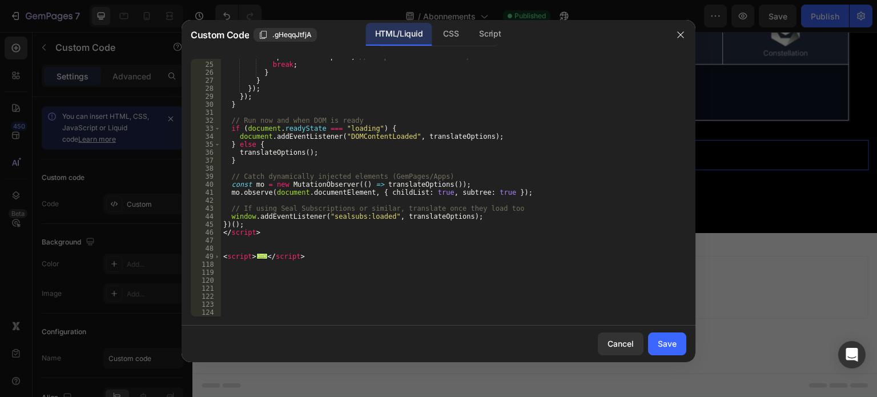
scroll to position [198, 0]
drag, startPoint x: 312, startPoint y: 260, endPoint x: 223, endPoint y: 255, distance: 89.8
click at [223, 255] on div "opt . label = replace ; // helps for some browsers/builders break ; } } }) ; })…" at bounding box center [449, 190] width 457 height 274
type textarea "<script> document.addEventListener("DOMContentLoaded", function () {"
paste textarea
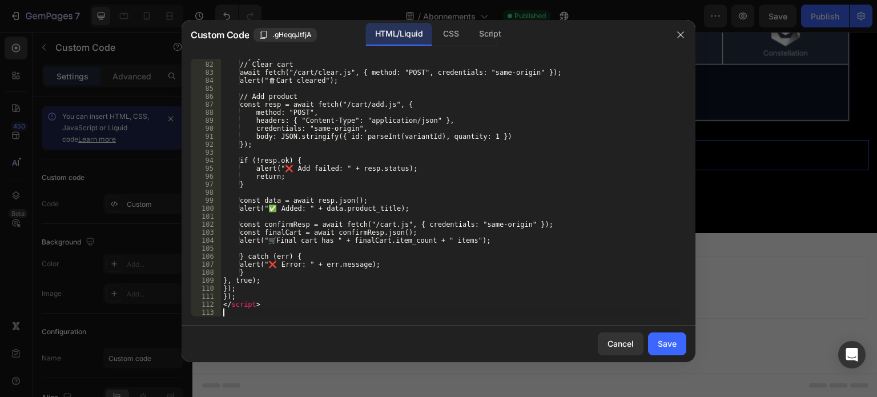
scroll to position [653, 0]
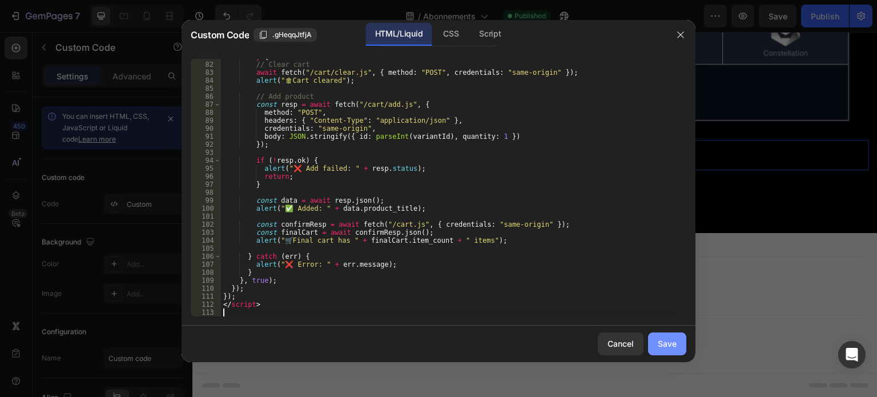
click at [671, 339] on div "Save" at bounding box center [667, 343] width 19 height 12
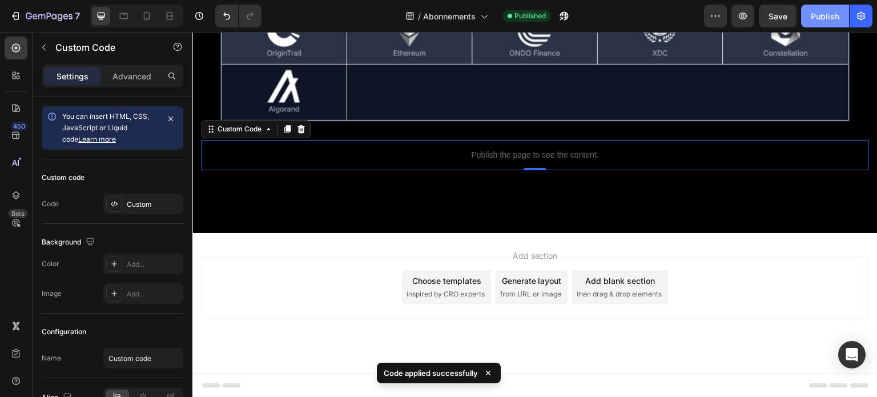
click at [827, 18] on div "Publish" at bounding box center [825, 16] width 29 height 12
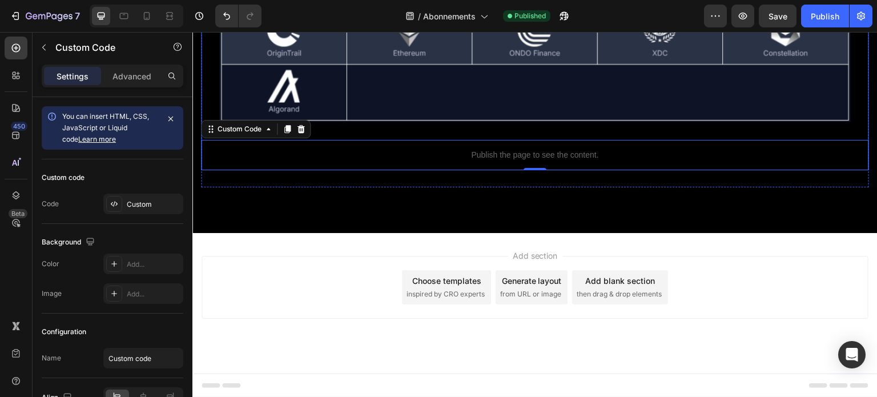
click at [473, 143] on div "Publish the page to see the content." at bounding box center [535, 155] width 668 height 30
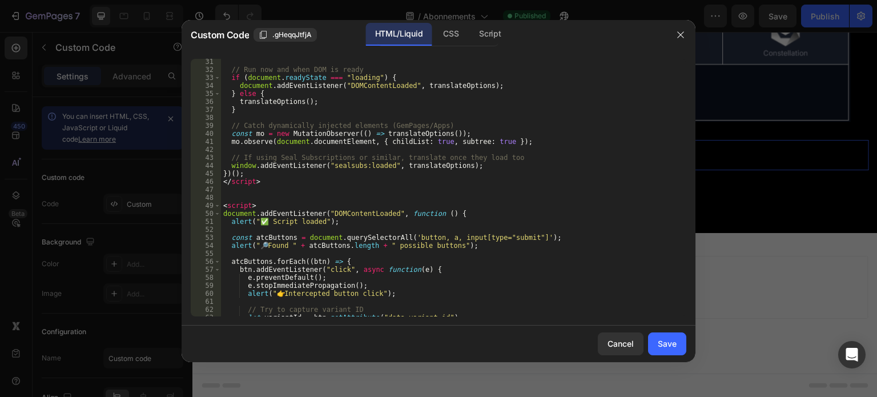
scroll to position [250, 0]
click at [215, 206] on span at bounding box center [217, 205] width 6 height 8
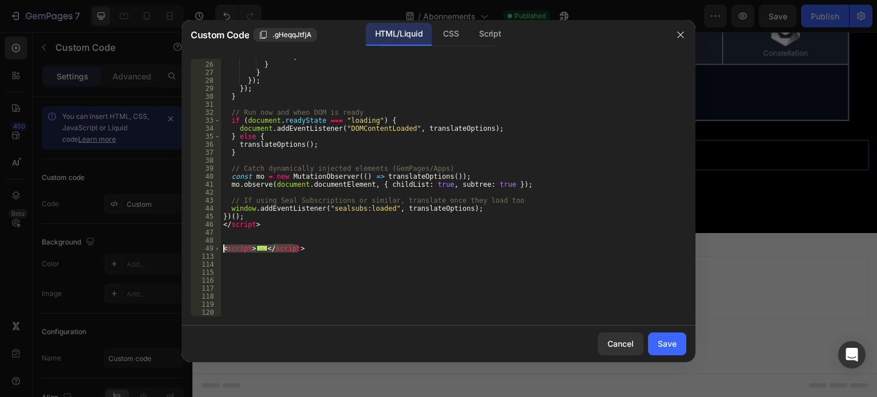
drag, startPoint x: 311, startPoint y: 250, endPoint x: 221, endPoint y: 249, distance: 89.7
click at [221, 249] on div "25 26 27 28 29 30 31 32 33 34 35 36 37 38 39 40 41 42 43 44 45 46 47 48 49 113 …" at bounding box center [439, 188] width 496 height 258
type textarea "<script> document.addEventListener("DOMContentLoaded", function () {"
paste textarea
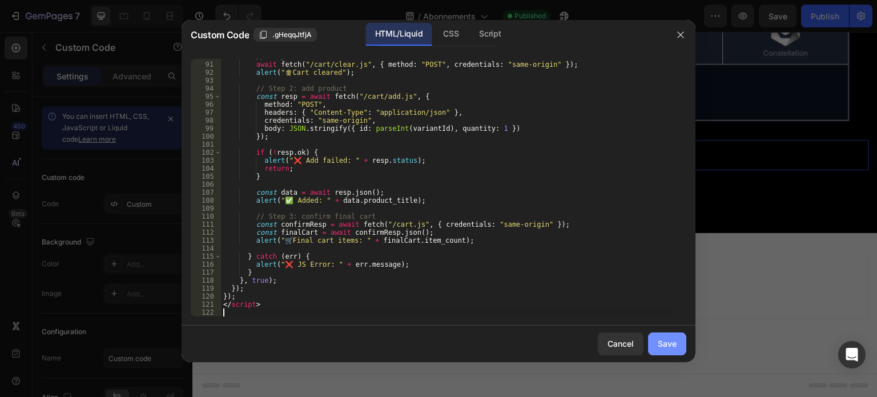
click at [673, 343] on div "Save" at bounding box center [667, 343] width 19 height 12
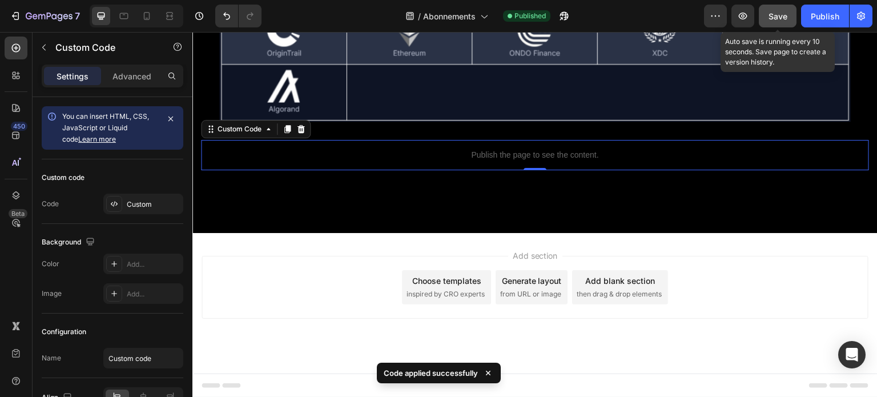
click at [786, 13] on span "Save" at bounding box center [778, 16] width 19 height 10
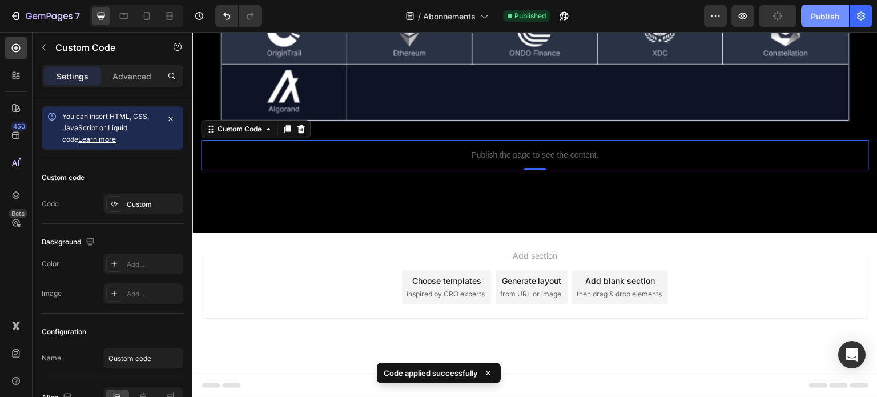
click at [827, 19] on div "Publish" at bounding box center [825, 16] width 29 height 12
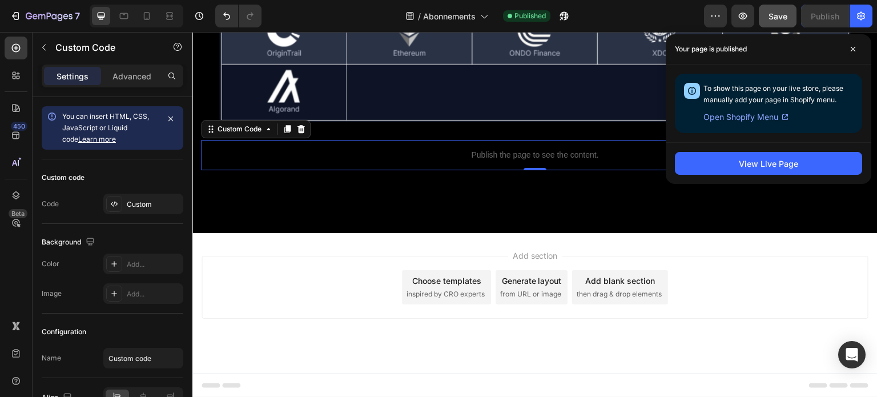
click at [444, 155] on p "Publish the page to see the content." at bounding box center [535, 155] width 668 height 12
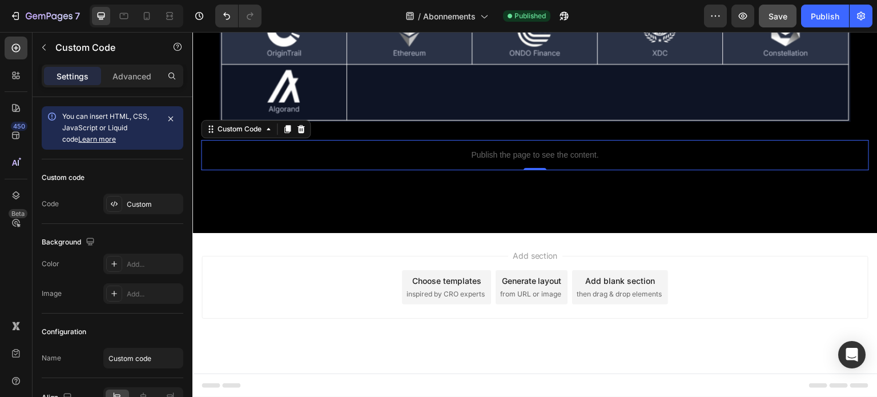
click at [444, 155] on p "Publish the page to see the content." at bounding box center [535, 155] width 668 height 12
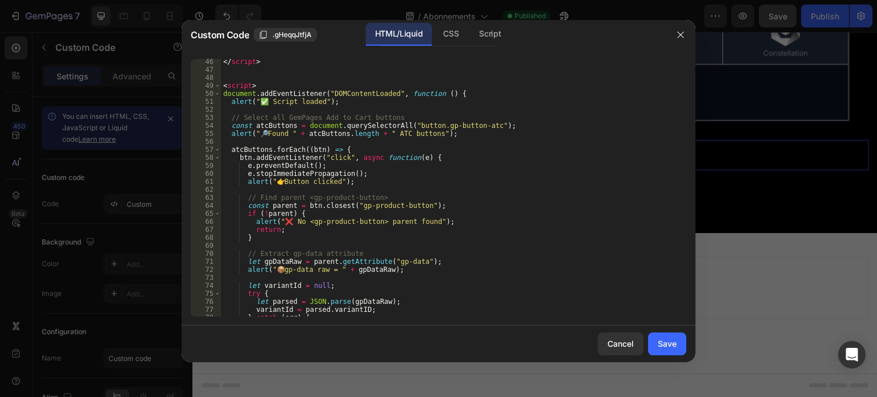
scroll to position [368, 0]
click at [217, 87] on span at bounding box center [217, 86] width 6 height 8
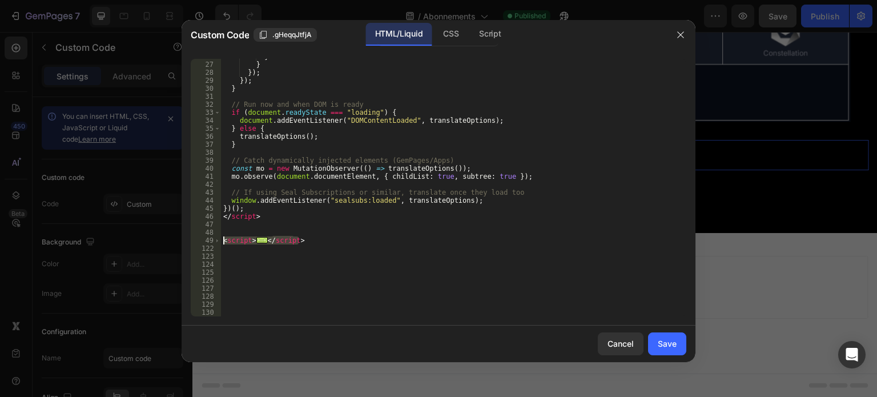
drag, startPoint x: 305, startPoint y: 244, endPoint x: 221, endPoint y: 243, distance: 84.5
click at [221, 243] on div "26 27 28 29 30 31 32 33 34 35 36 37 38 39 40 41 42 43 44 45 46 47 48 49 122 123…" at bounding box center [439, 188] width 496 height 258
type textarea "<script> document.addEventListener("DOMContentLoaded", function () {"
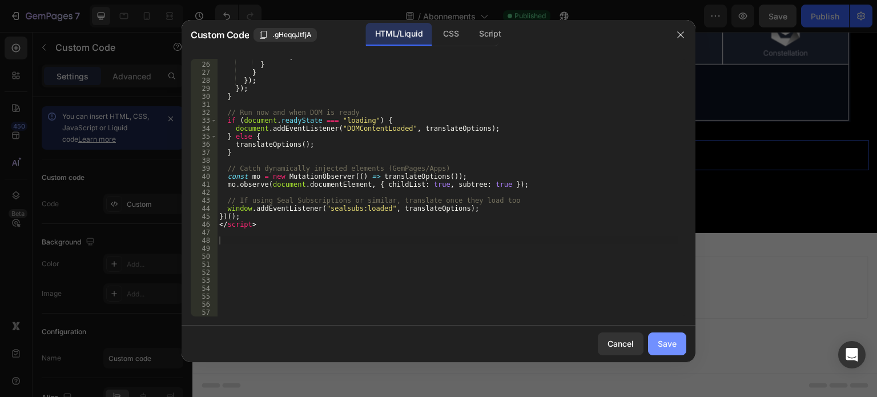
click at [668, 338] on div "Save" at bounding box center [667, 343] width 19 height 12
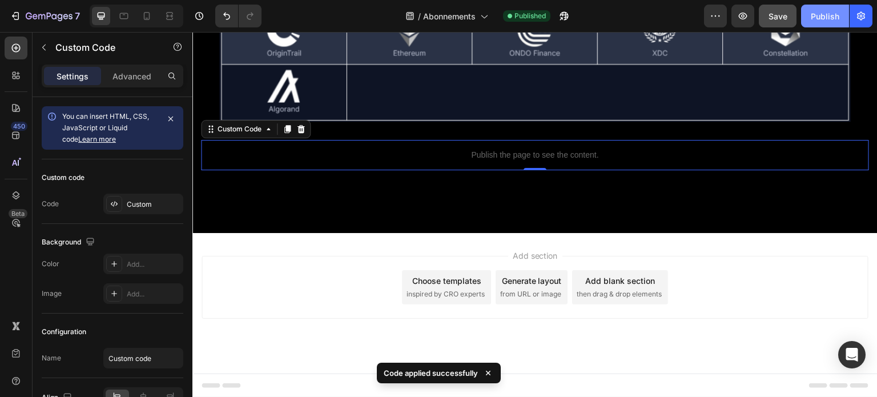
click at [823, 15] on div "Publish" at bounding box center [825, 16] width 29 height 12
